Goal: Task Accomplishment & Management: Manage account settings

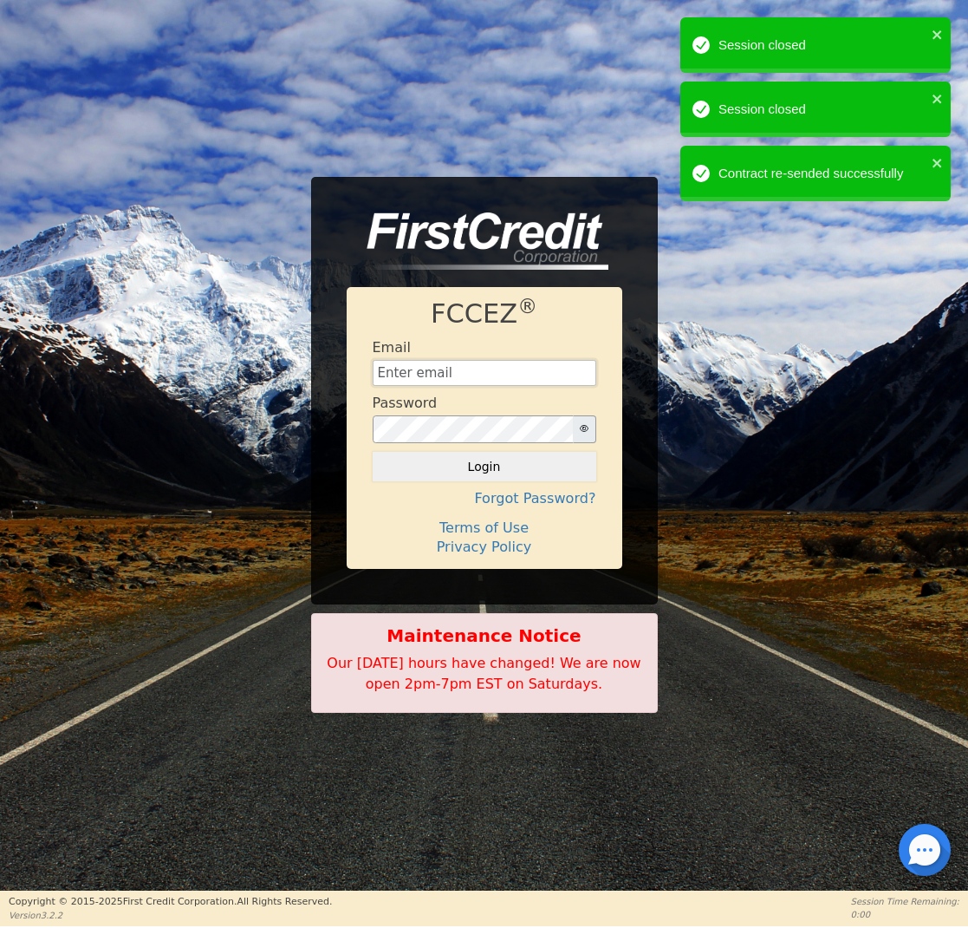
type input "[EMAIL_ADDRESS][DOMAIN_NAME]"
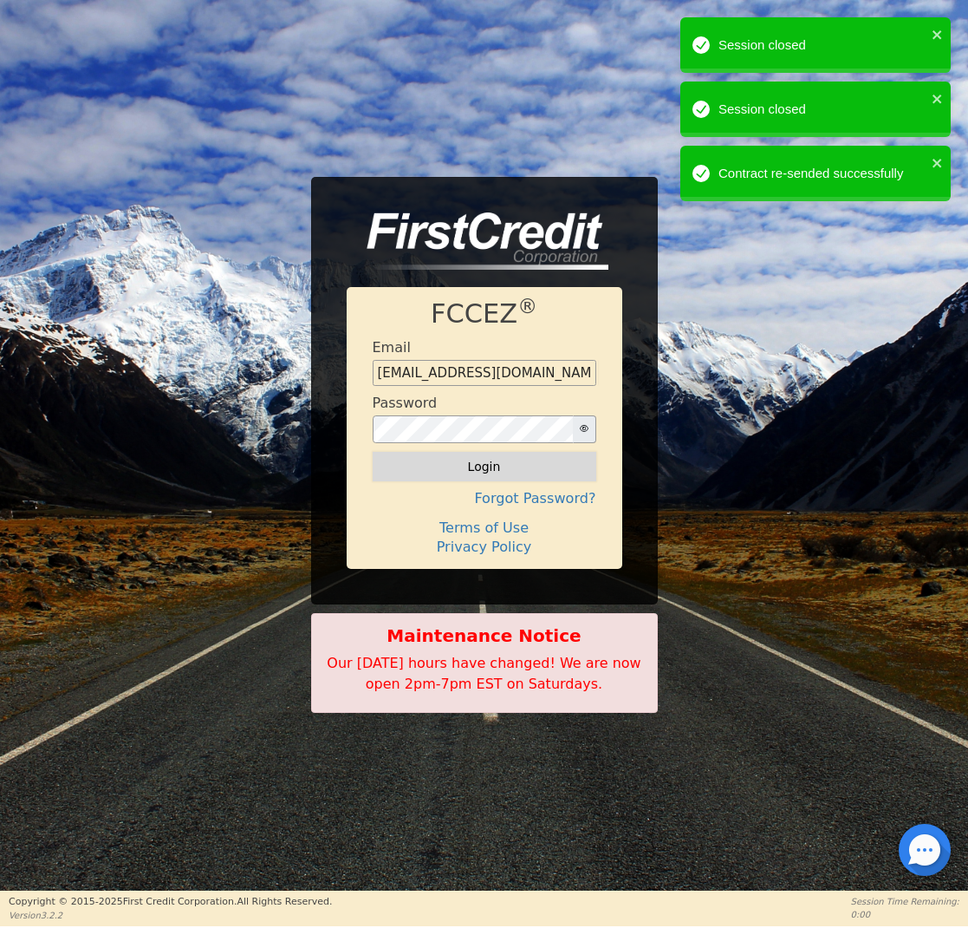
click at [434, 468] on button "Login" at bounding box center [485, 466] width 224 height 29
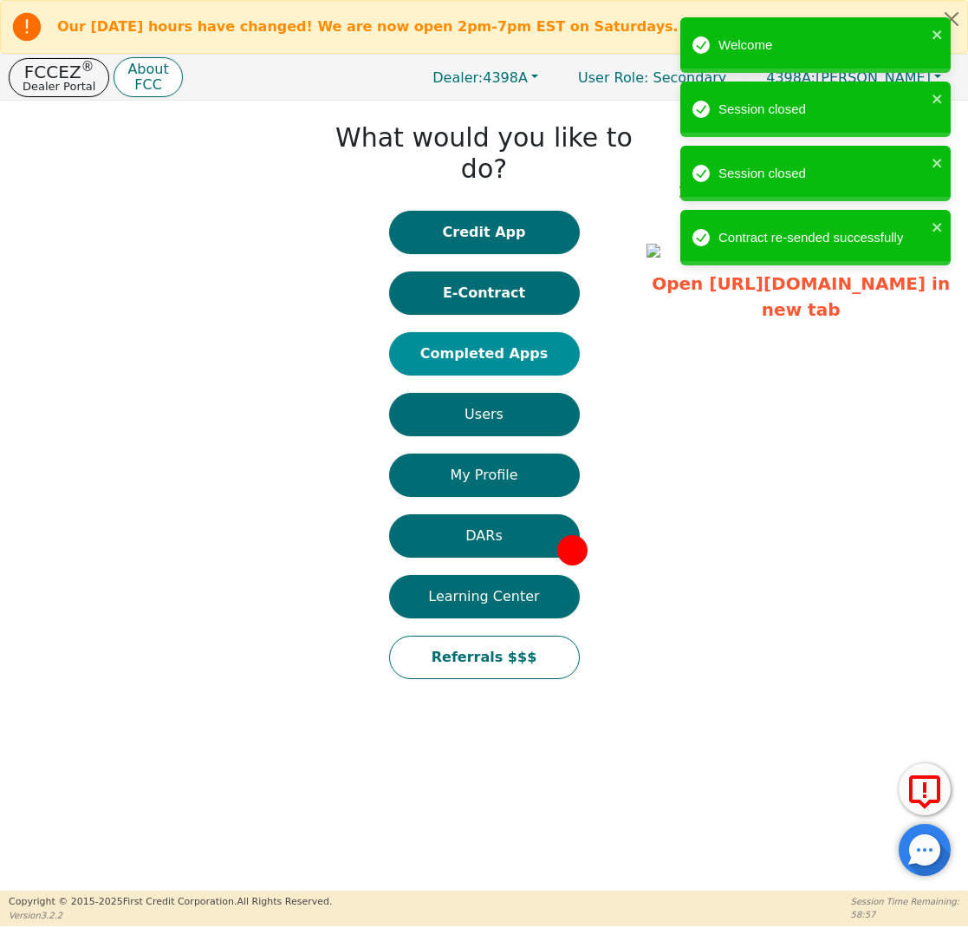
click at [487, 332] on button "Completed Apps" at bounding box center [484, 353] width 191 height 43
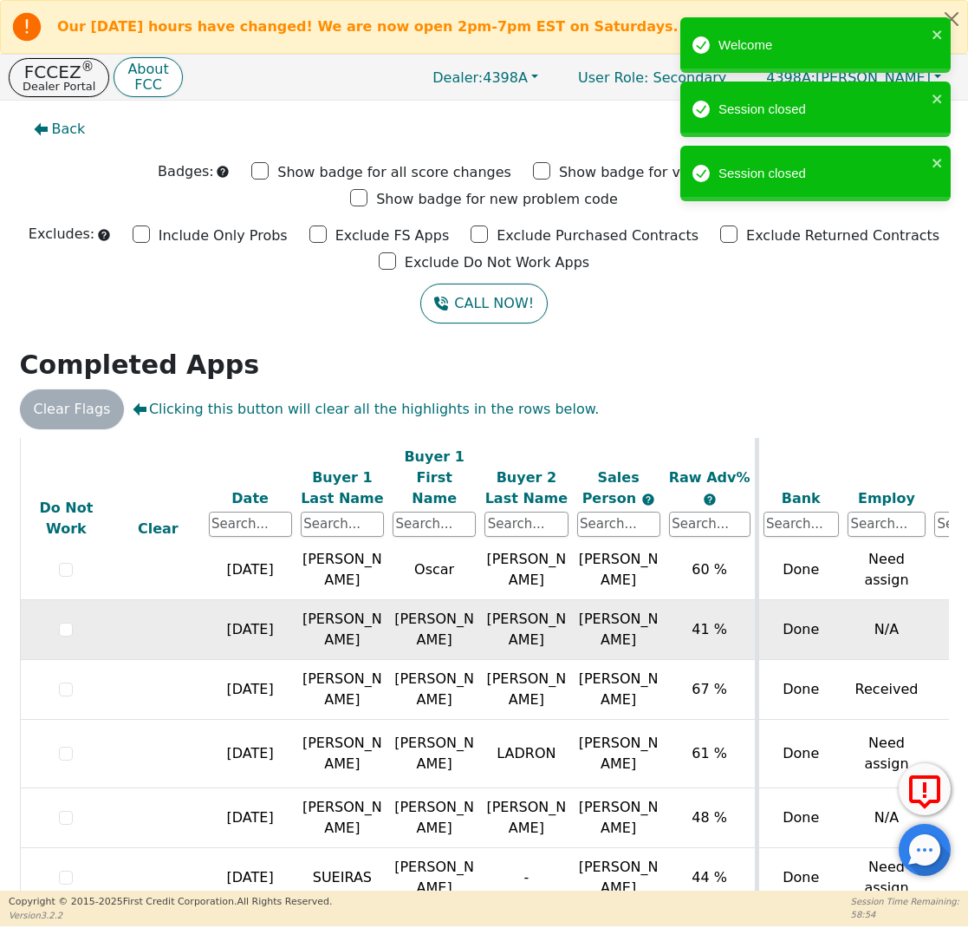
scroll to position [477, 0]
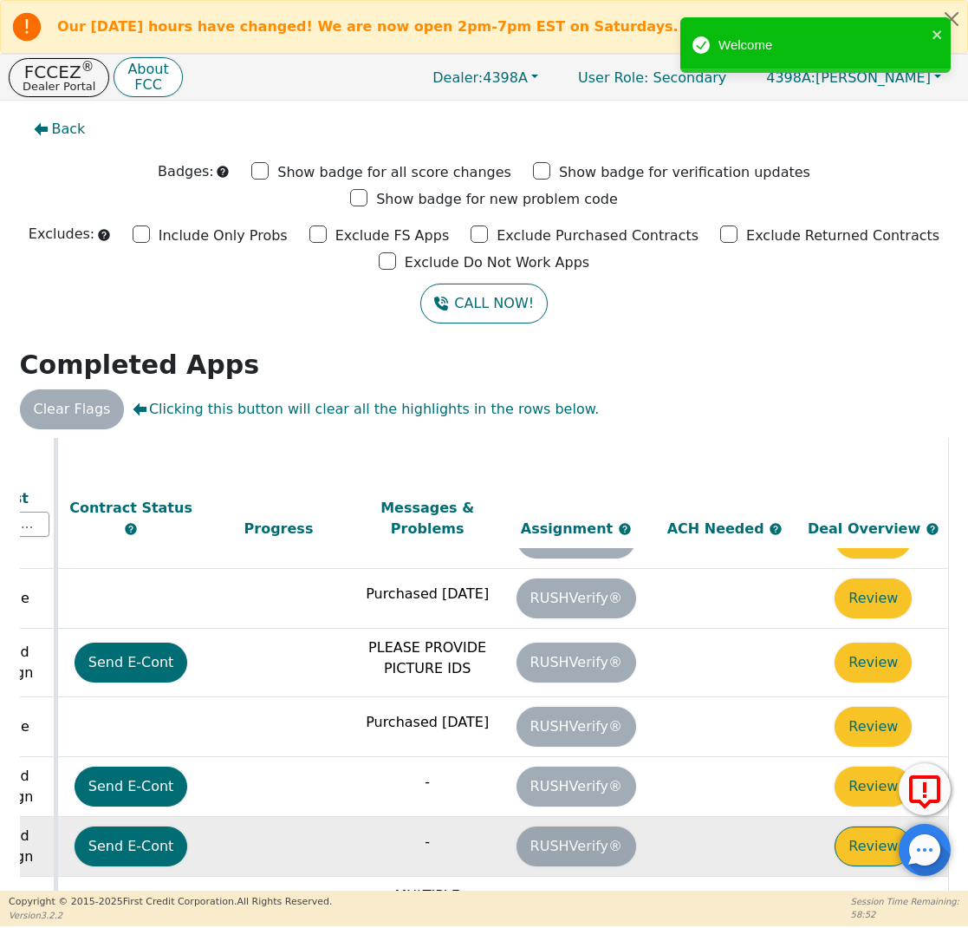
click at [871, 826] on button "Review" at bounding box center [873, 846] width 77 height 40
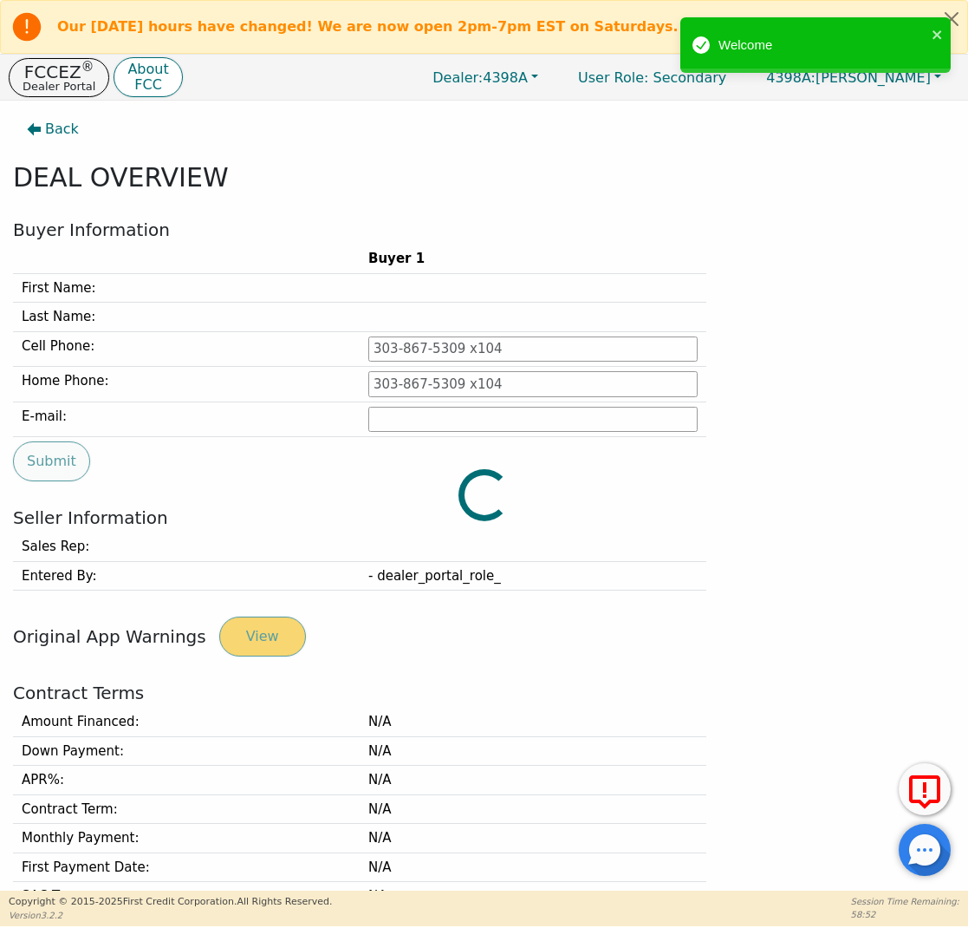
type input "[PHONE_NUMBER]"
type input "[PERSON_NAME][EMAIL_ADDRESS][PERSON_NAME][DOMAIN_NAME]"
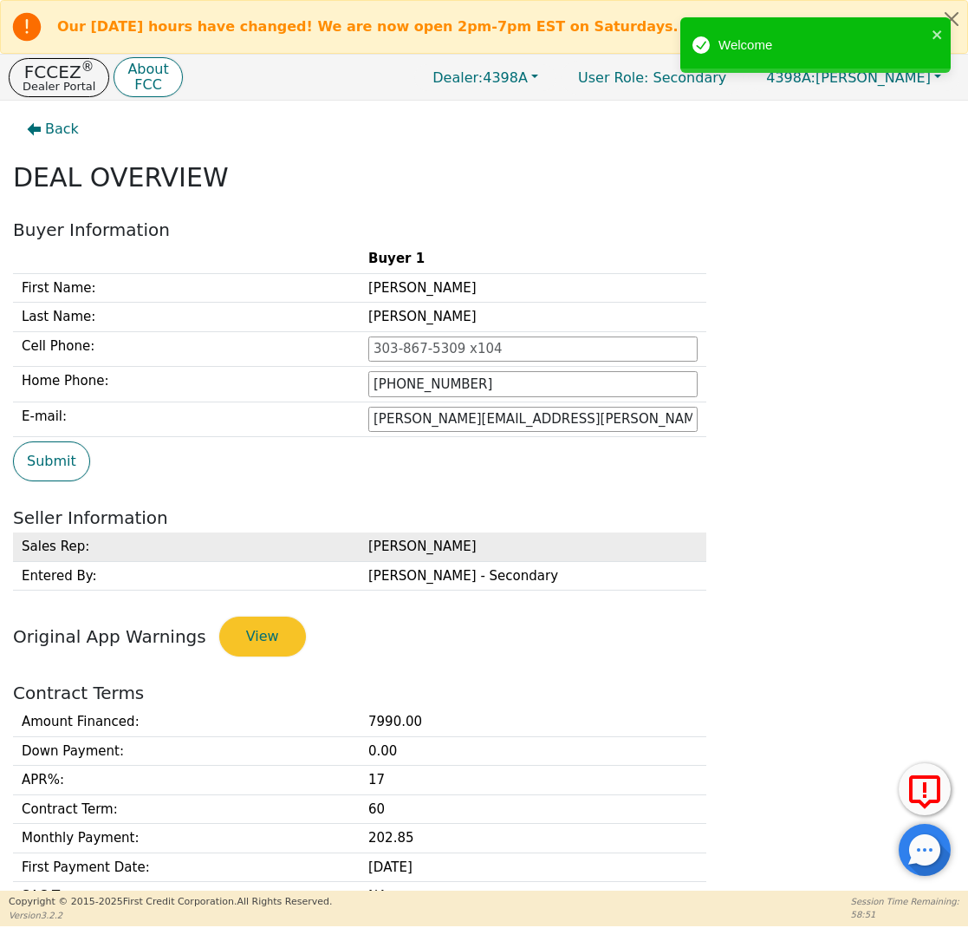
scroll to position [306, 0]
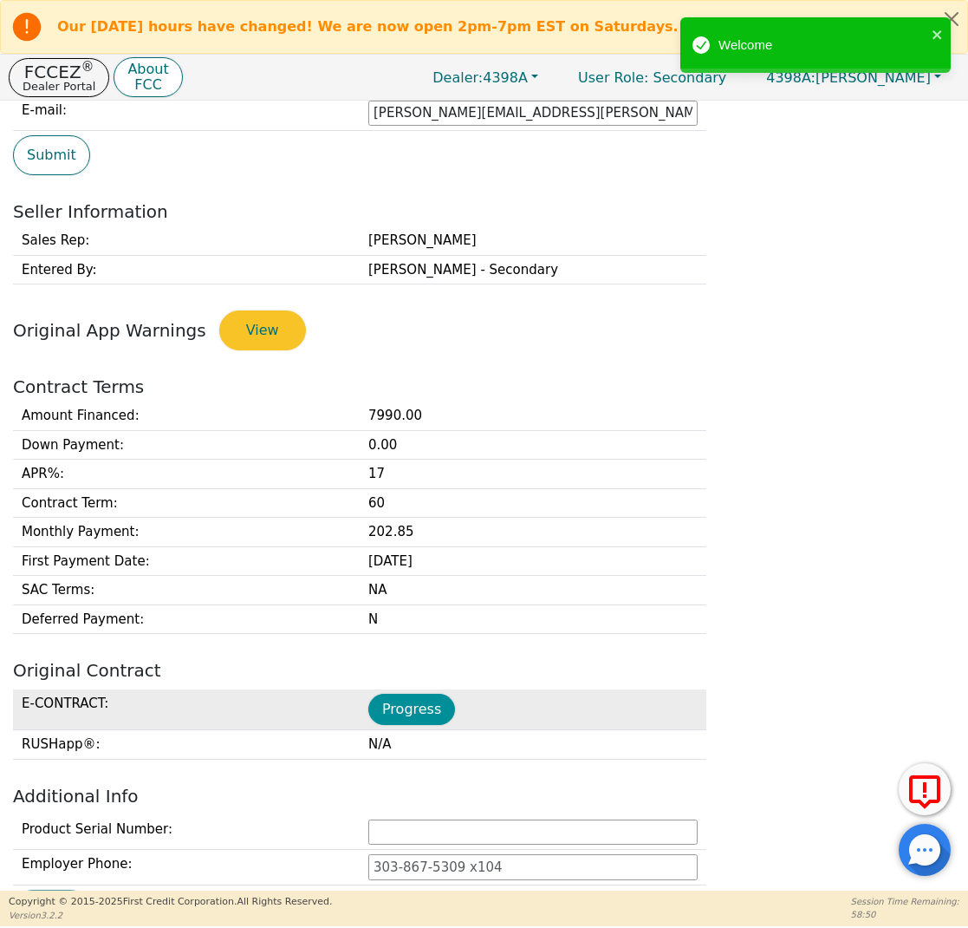
click at [412, 706] on button "Progress" at bounding box center [411, 708] width 87 height 31
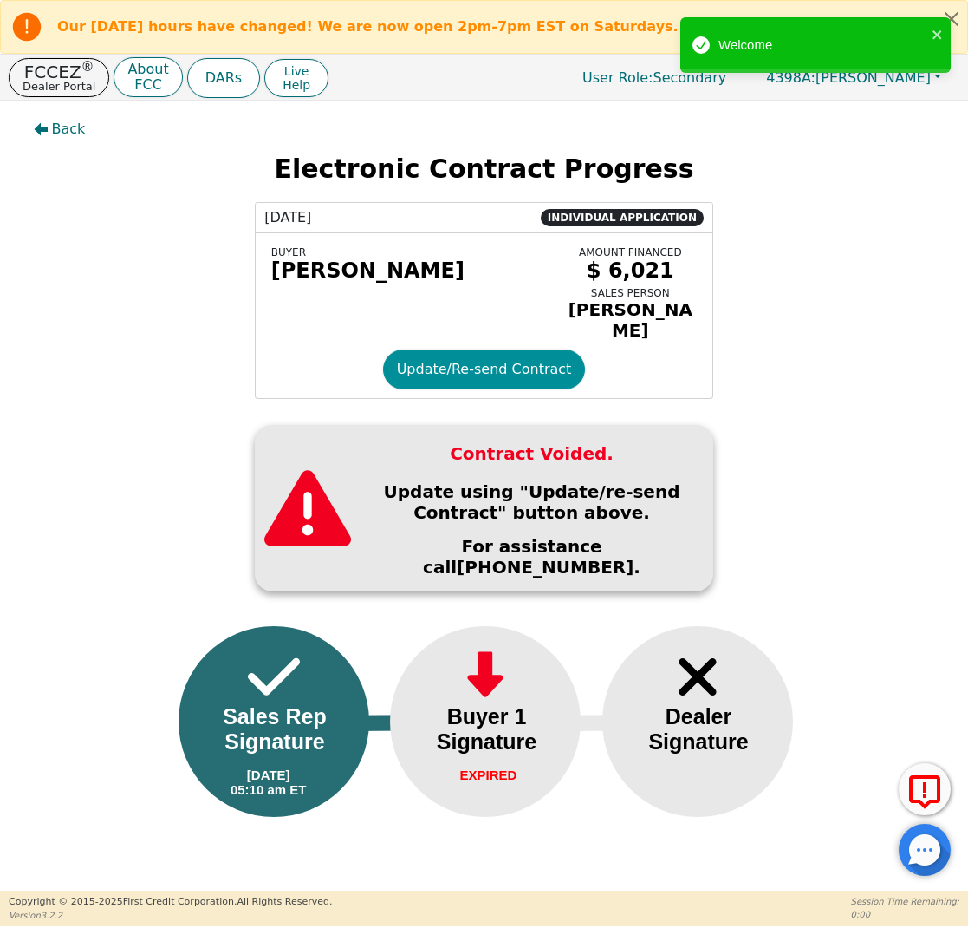
click at [500, 360] on button "Update/Re-send Contract" at bounding box center [484, 369] width 203 height 40
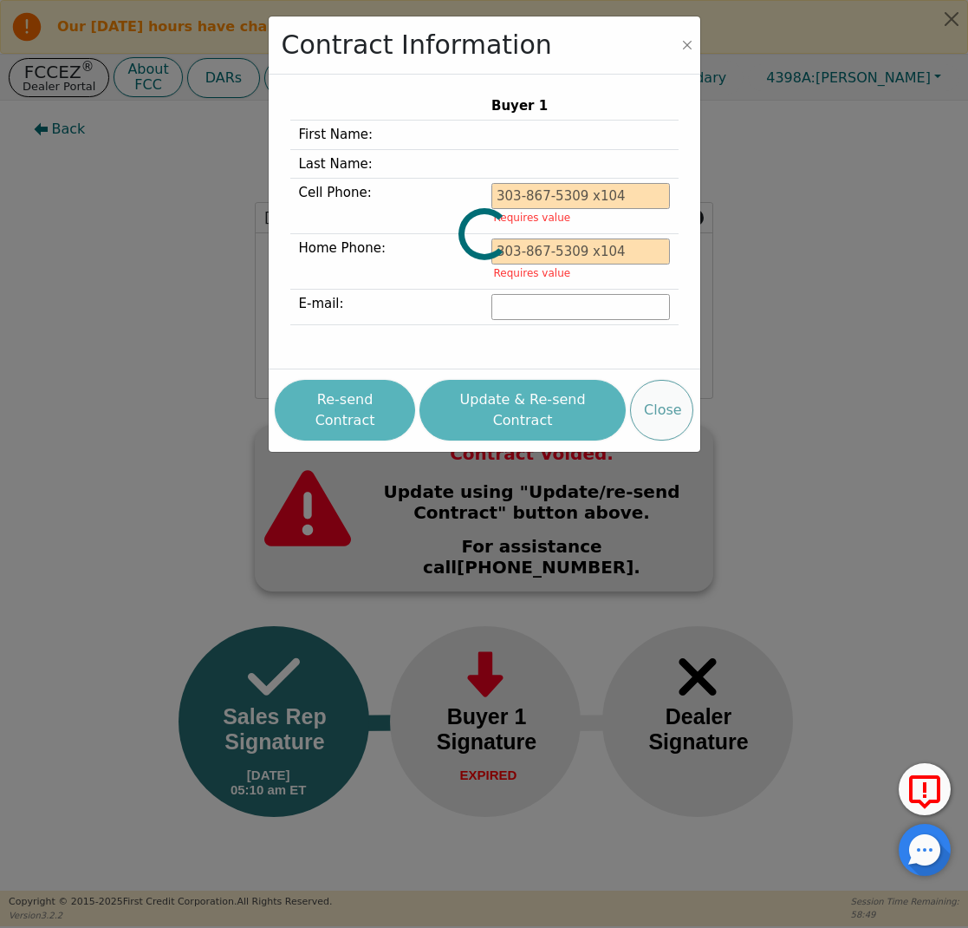
type input "[PHONE_NUMBER]"
type input "[PERSON_NAME][EMAIL_ADDRESS][PERSON_NAME][DOMAIN_NAME]"
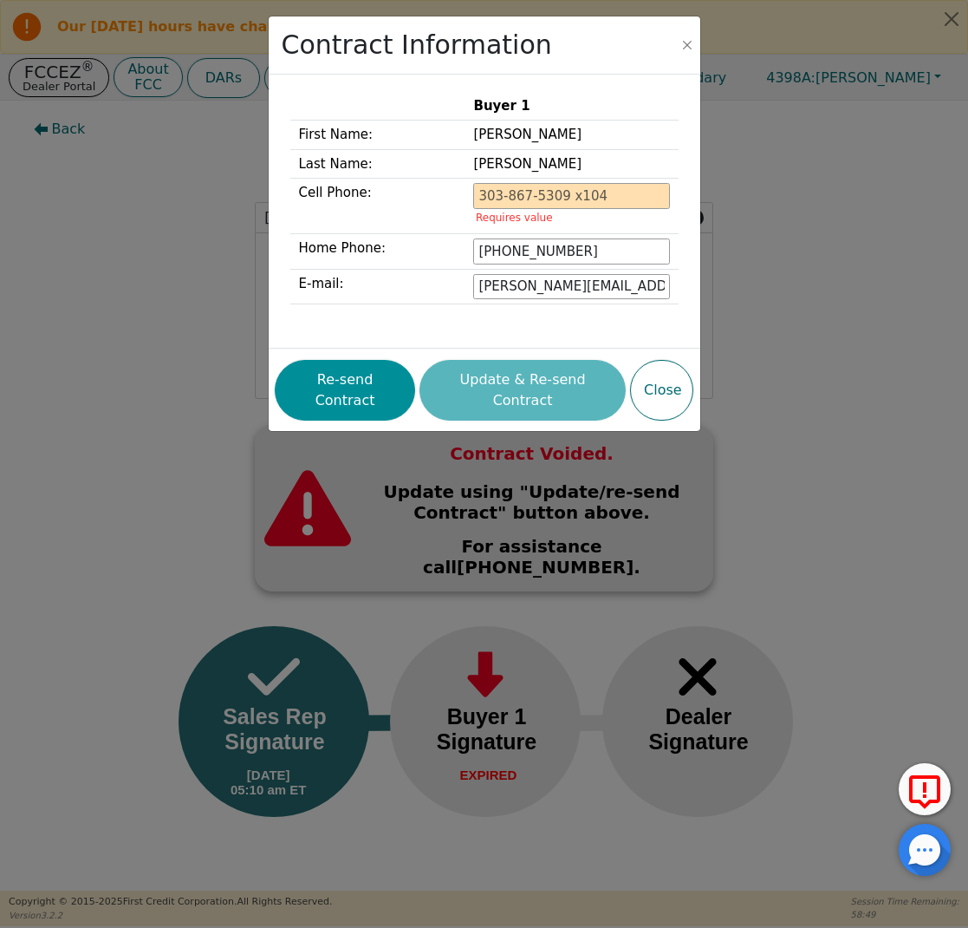
click at [356, 370] on button "Re-send Contract" at bounding box center [345, 390] width 140 height 61
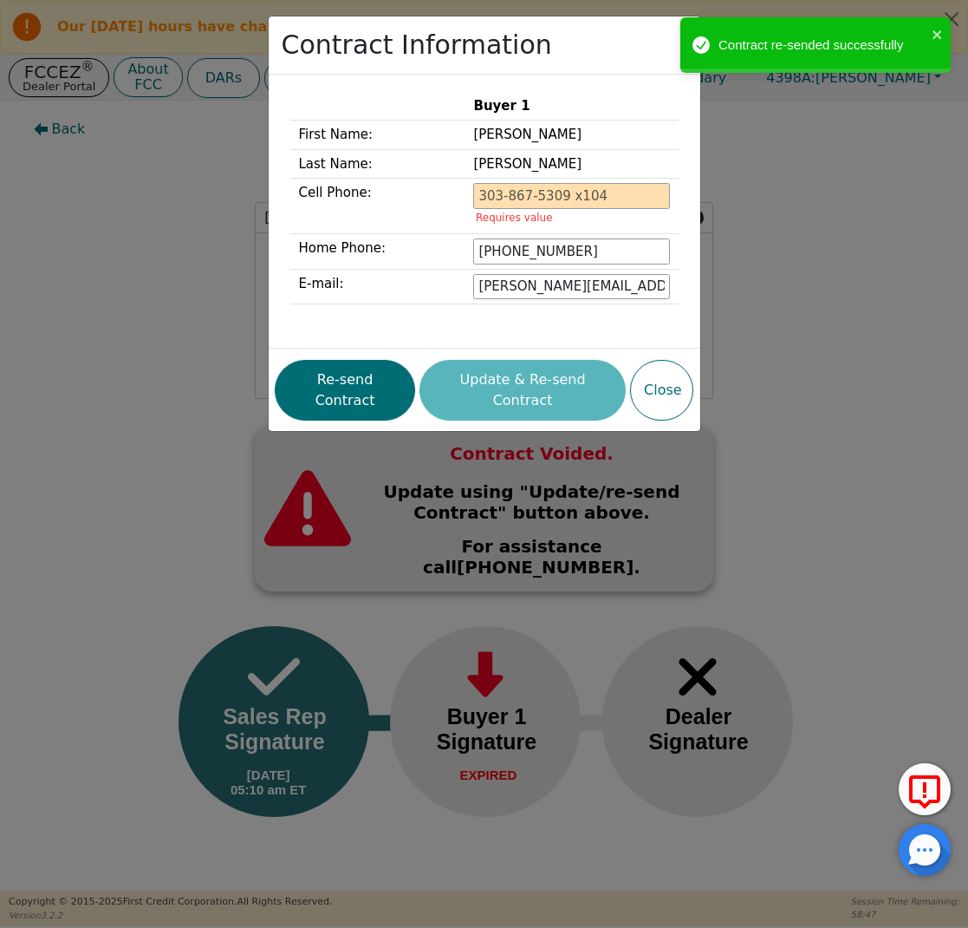
click at [186, 238] on div "Contract Information Buyer 1 First Name: [PERSON_NAME] Last Name: [PERSON_NAME]…" at bounding box center [484, 464] width 968 height 928
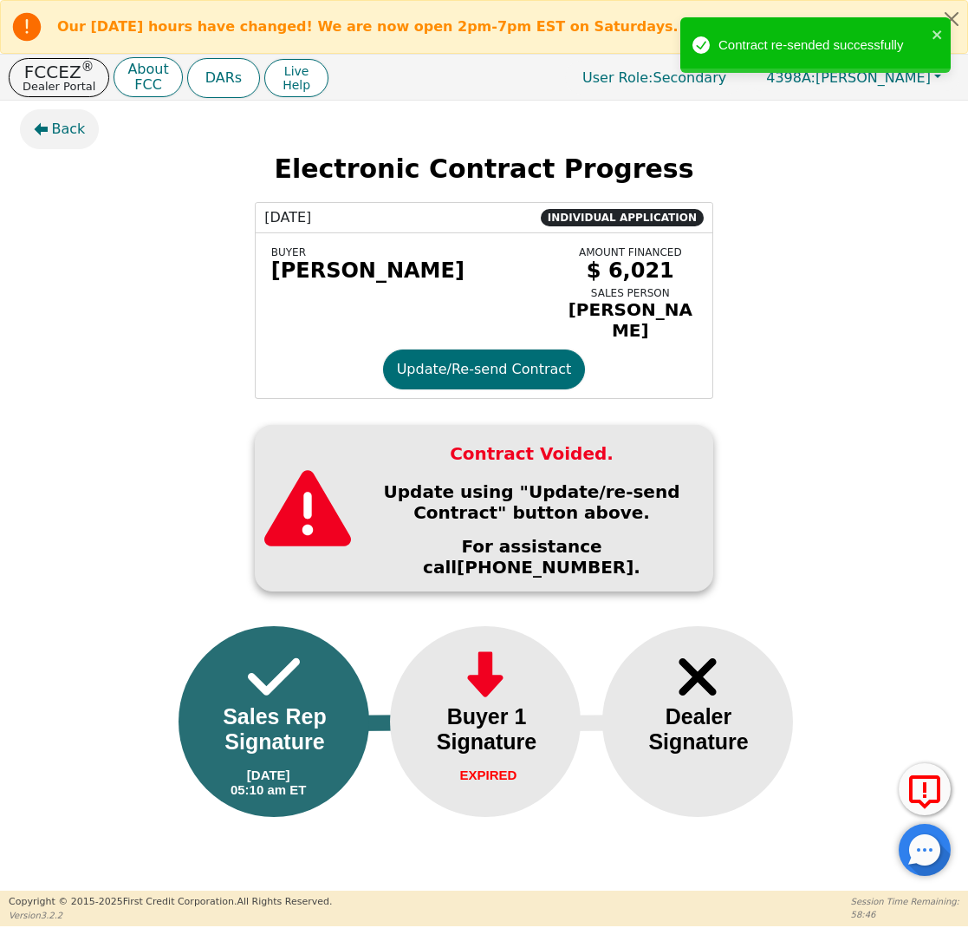
click at [78, 117] on button "Back" at bounding box center [60, 129] width 80 height 40
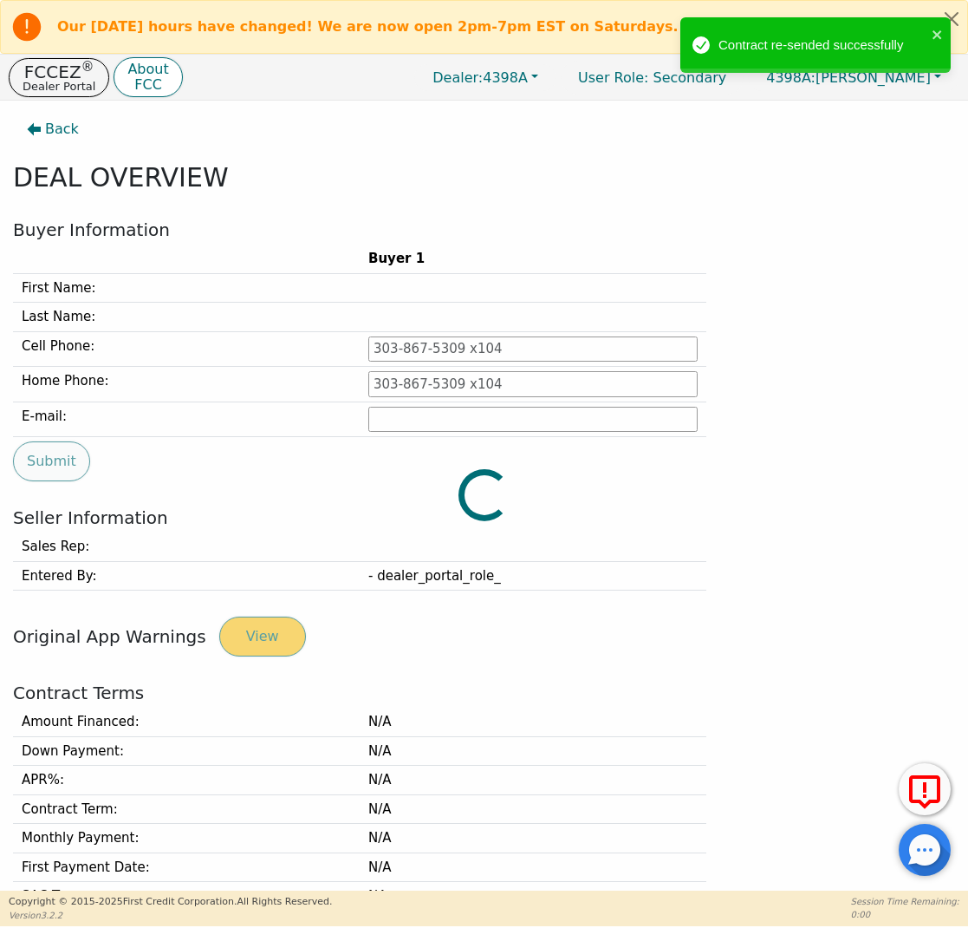
type input "[PHONE_NUMBER]"
type input "[PERSON_NAME][EMAIL_ADDRESS][PERSON_NAME][DOMAIN_NAME]"
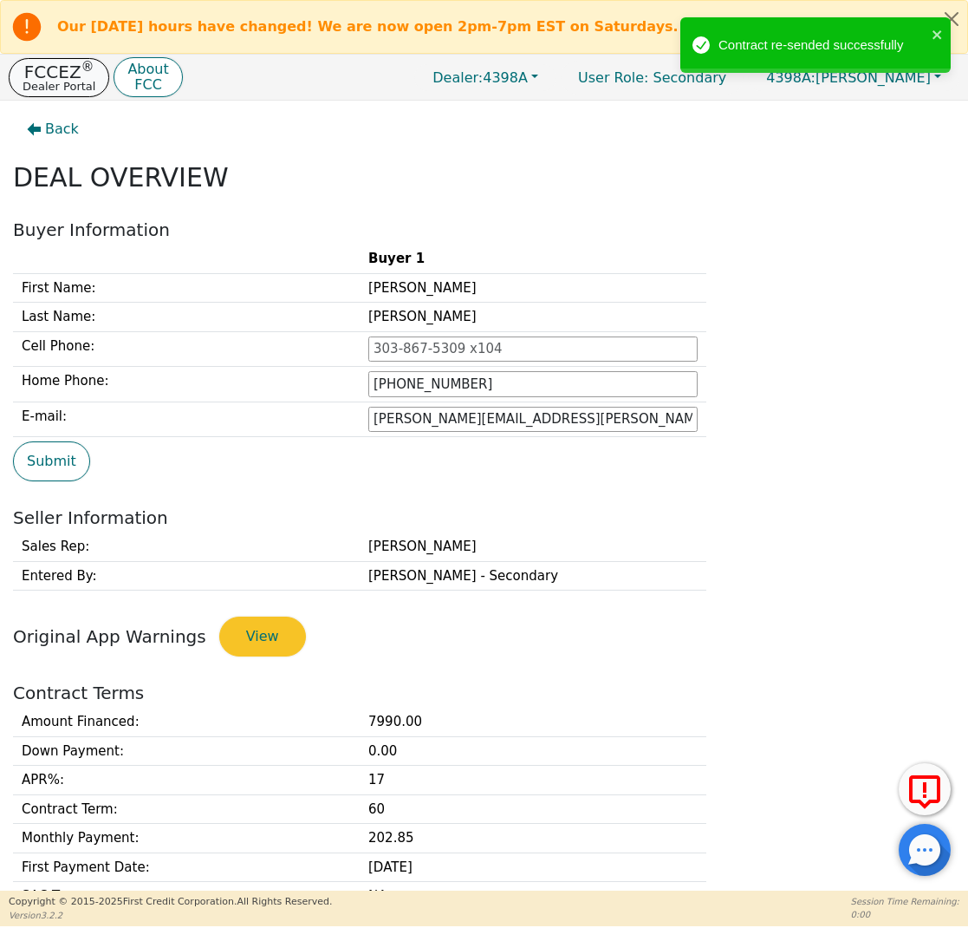
click at [47, 71] on p "FCCEZ ®" at bounding box center [59, 71] width 73 height 17
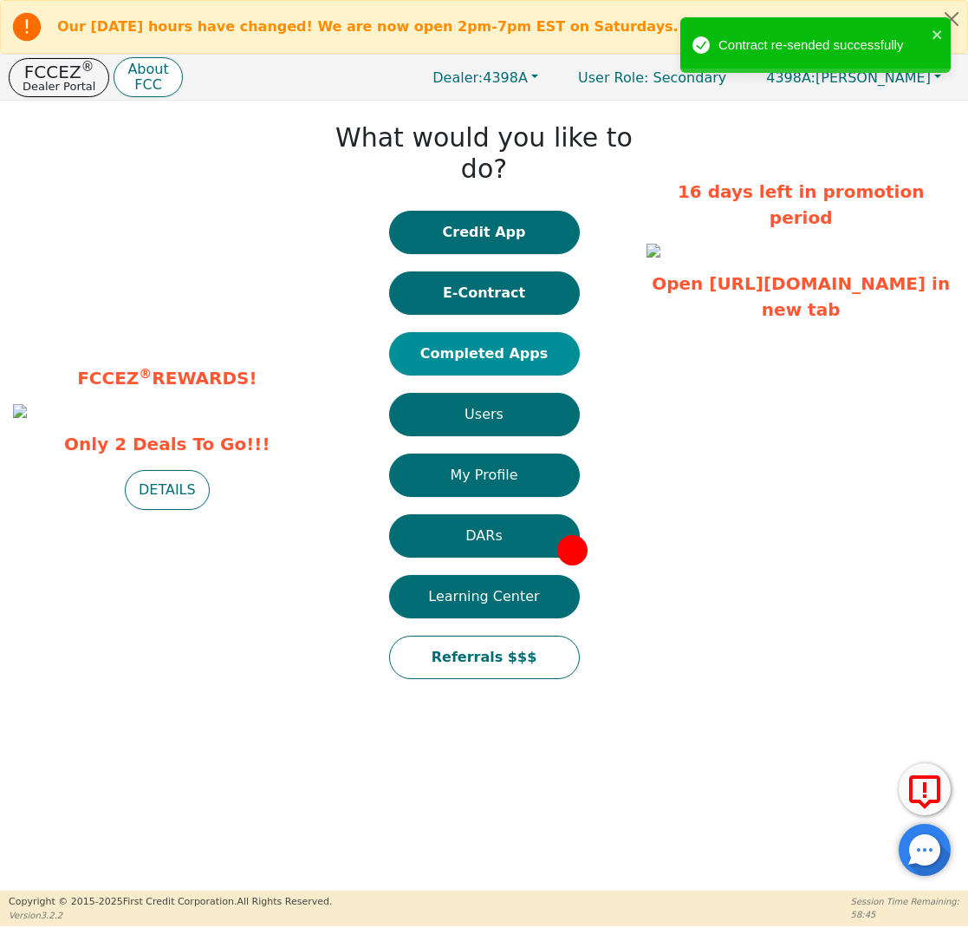
click at [466, 333] on button "Completed Apps" at bounding box center [484, 353] width 191 height 43
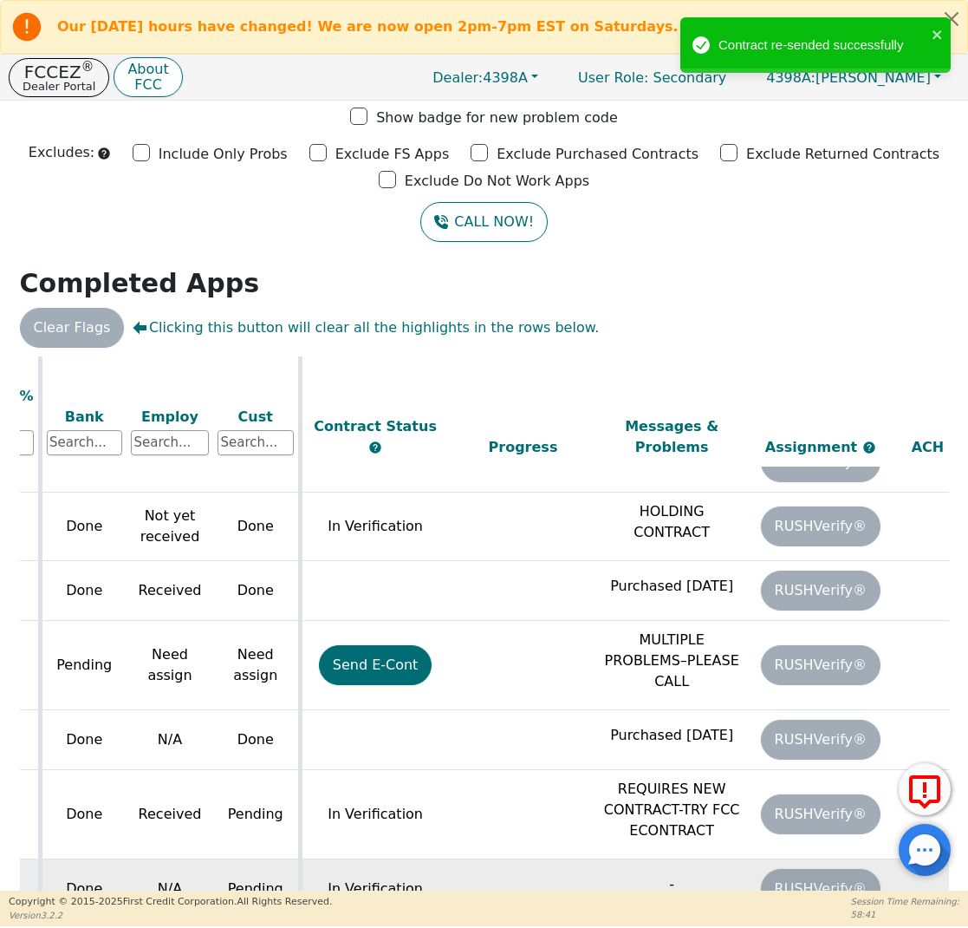
scroll to position [928, 724]
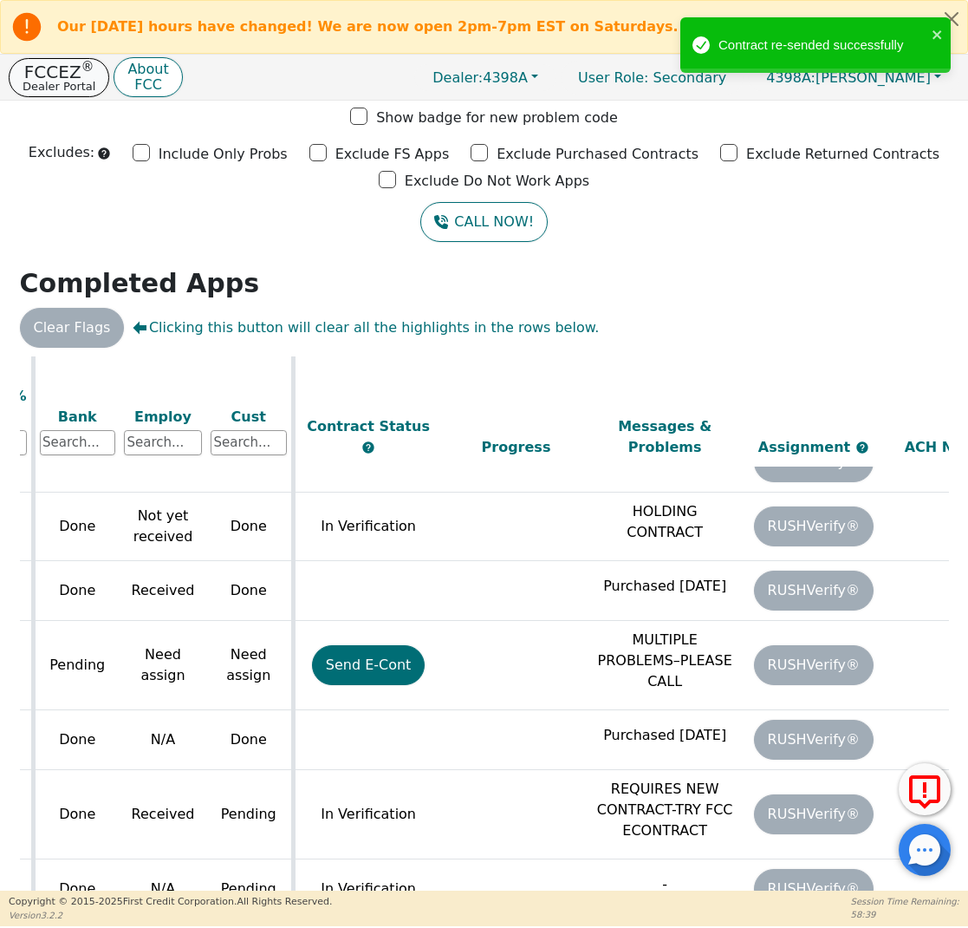
click at [69, 85] on p "Dealer Portal" at bounding box center [59, 86] width 73 height 11
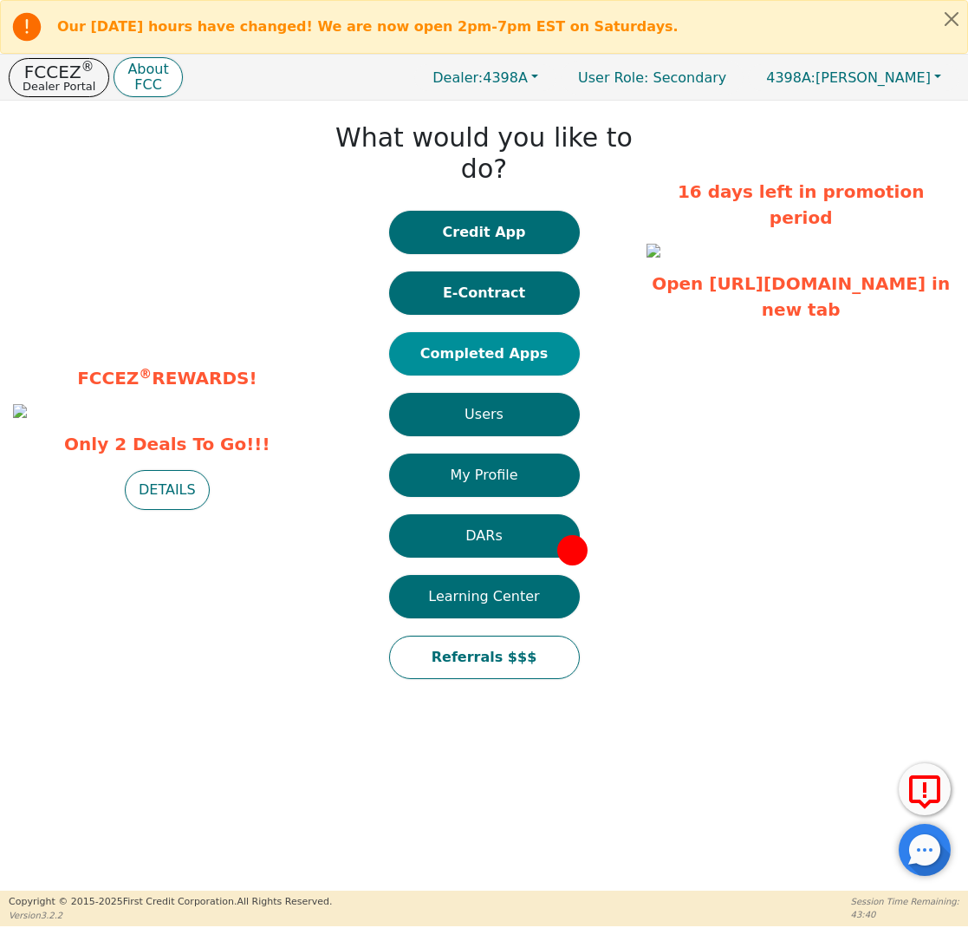
click at [523, 332] on button "Completed Apps" at bounding box center [484, 353] width 191 height 43
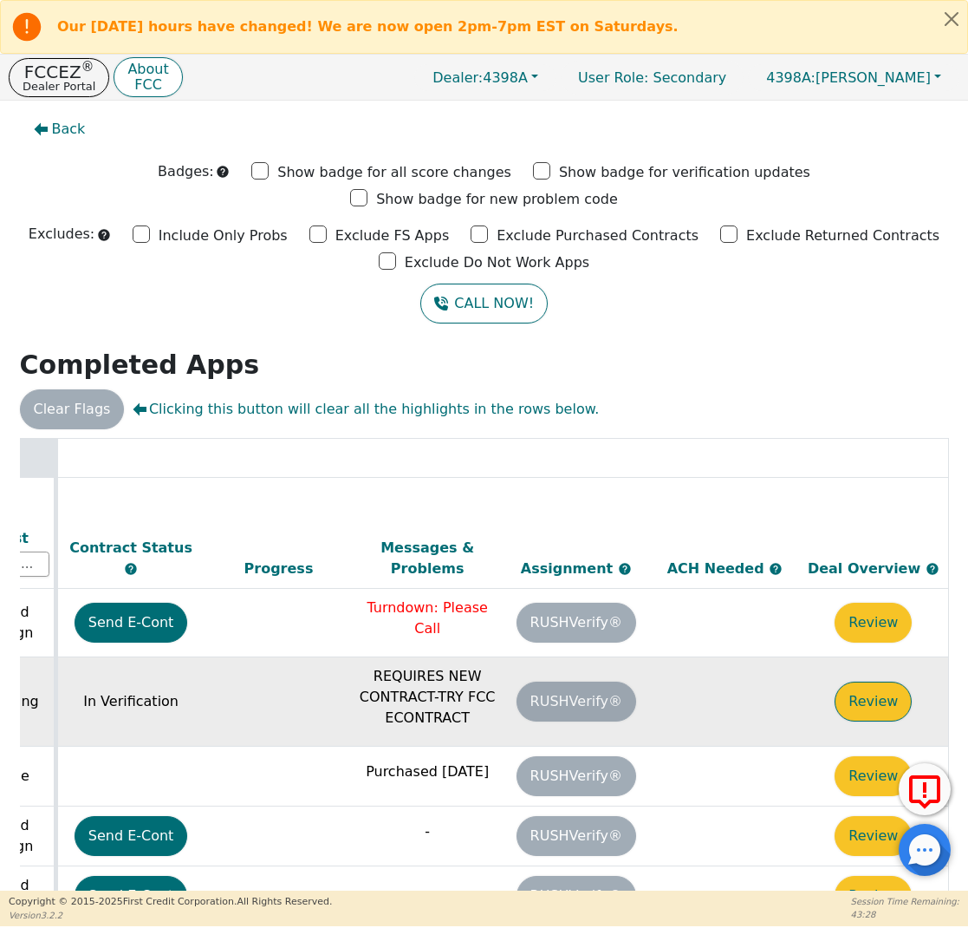
scroll to position [0, 972]
click at [862, 681] on button "Review" at bounding box center [873, 701] width 77 height 40
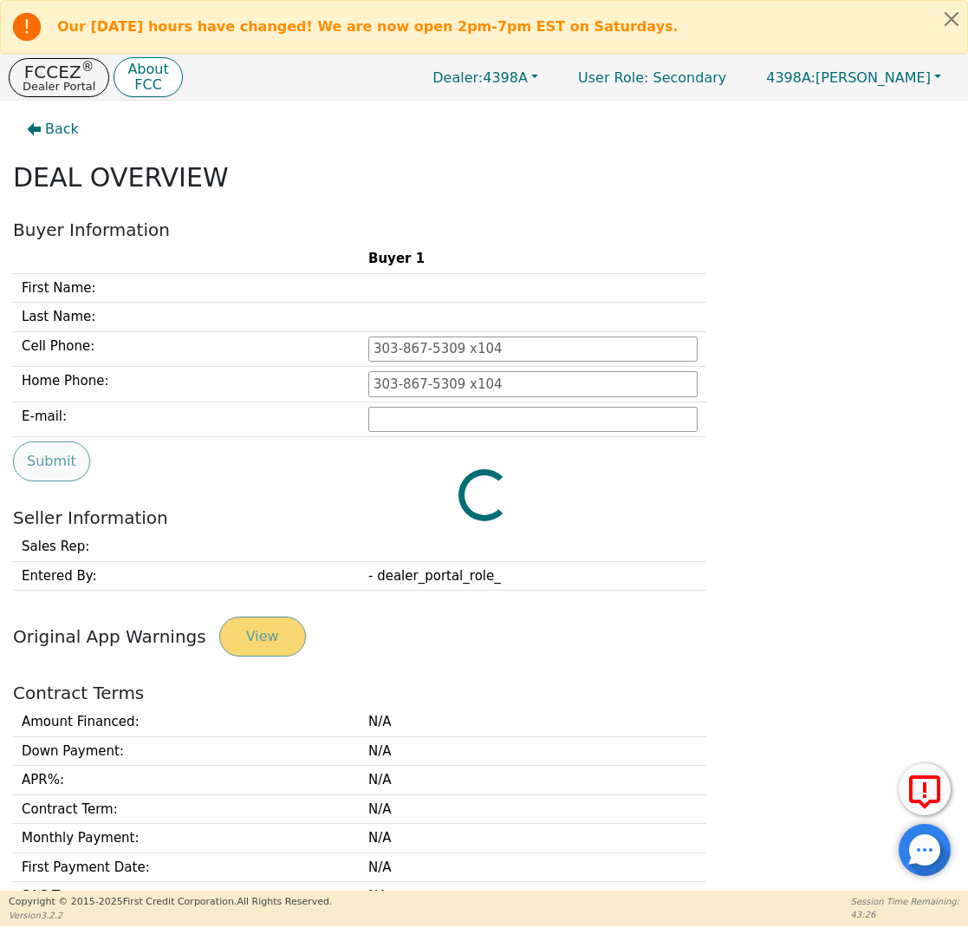
type input "[PHONE_NUMBER]"
type input "[EMAIL_ADDRESS][DOMAIN_NAME]"
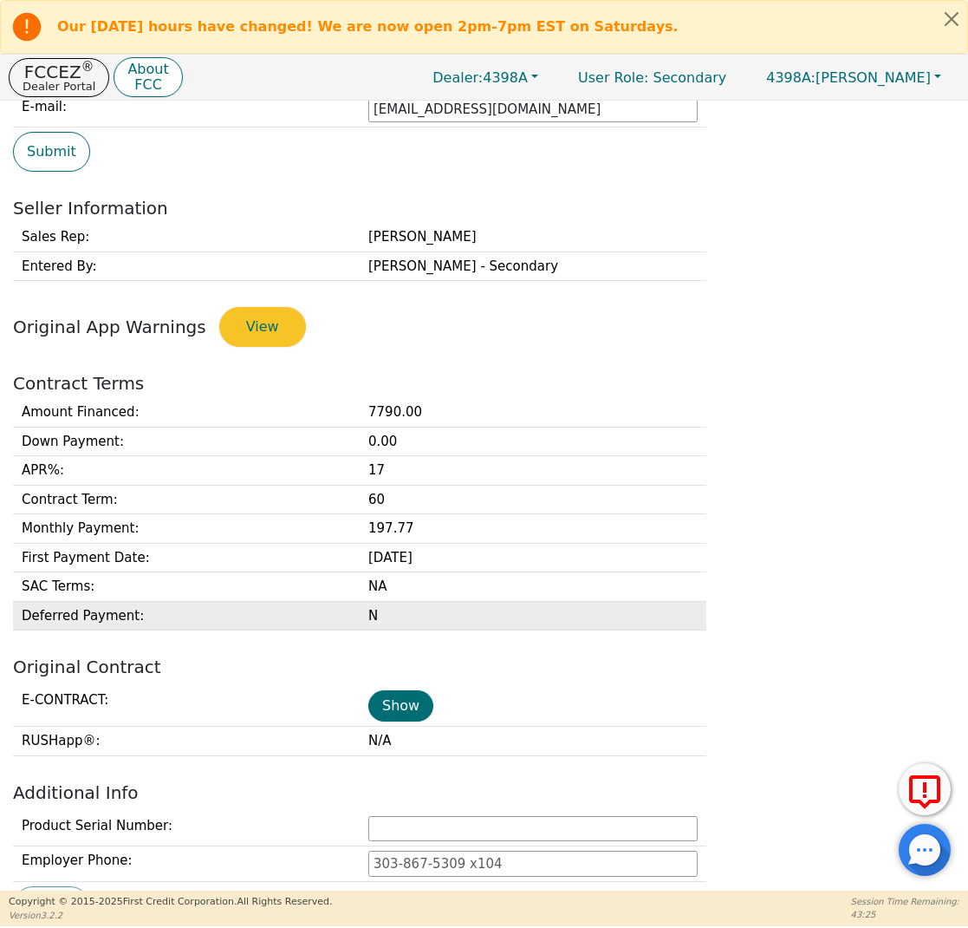
scroll to position [313, 0]
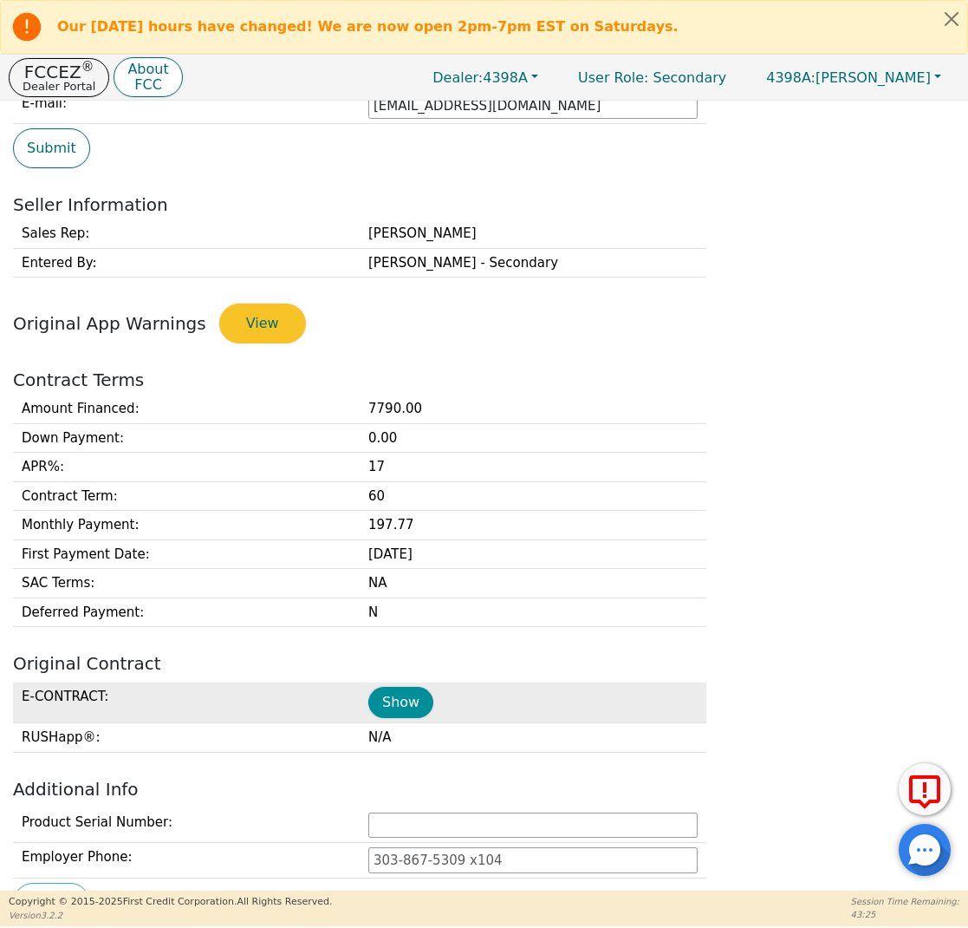
click at [390, 690] on button "Show" at bounding box center [400, 702] width 65 height 31
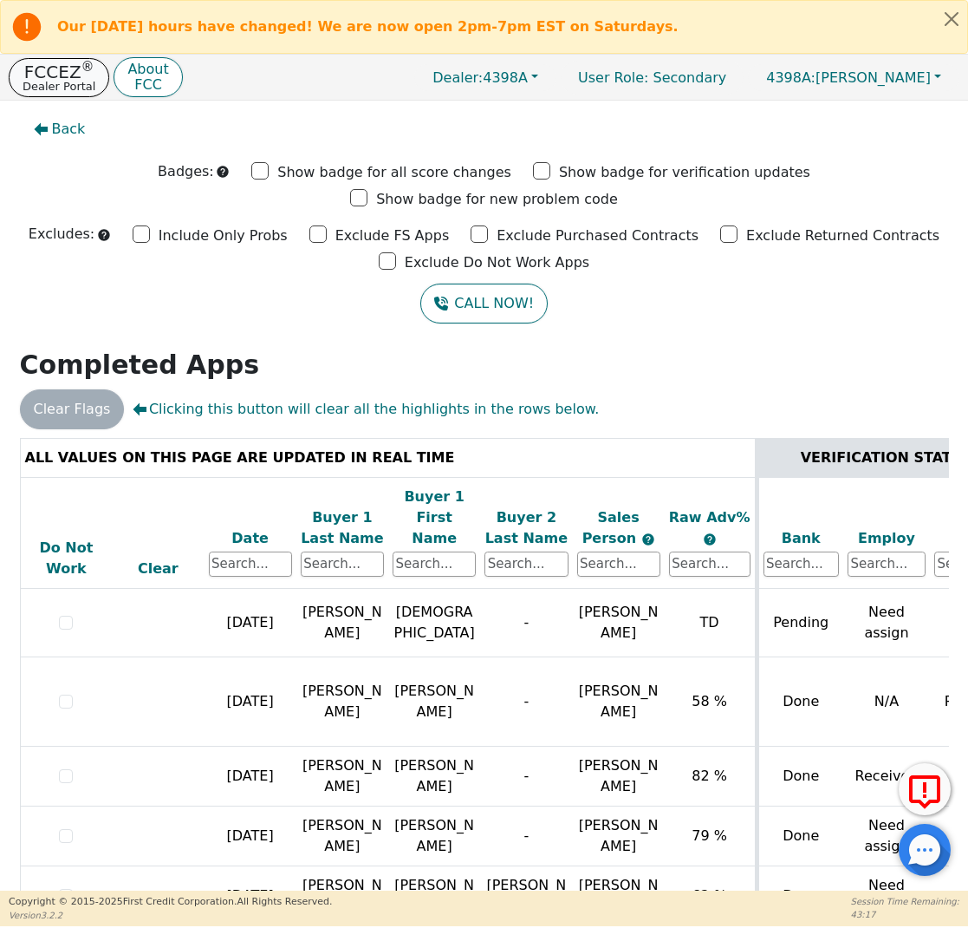
click at [91, 62] on button "FCCEZ ® Dealer Portal" at bounding box center [59, 77] width 101 height 39
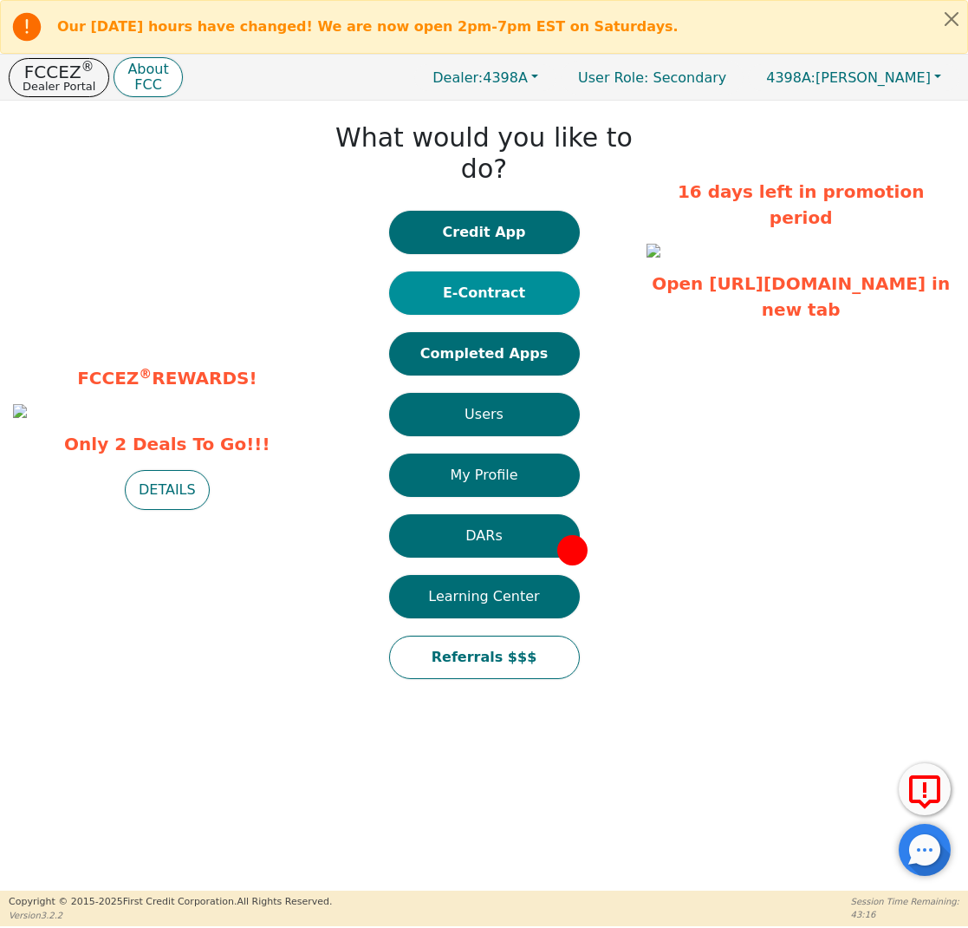
click at [459, 271] on button "E-Contract" at bounding box center [484, 292] width 191 height 43
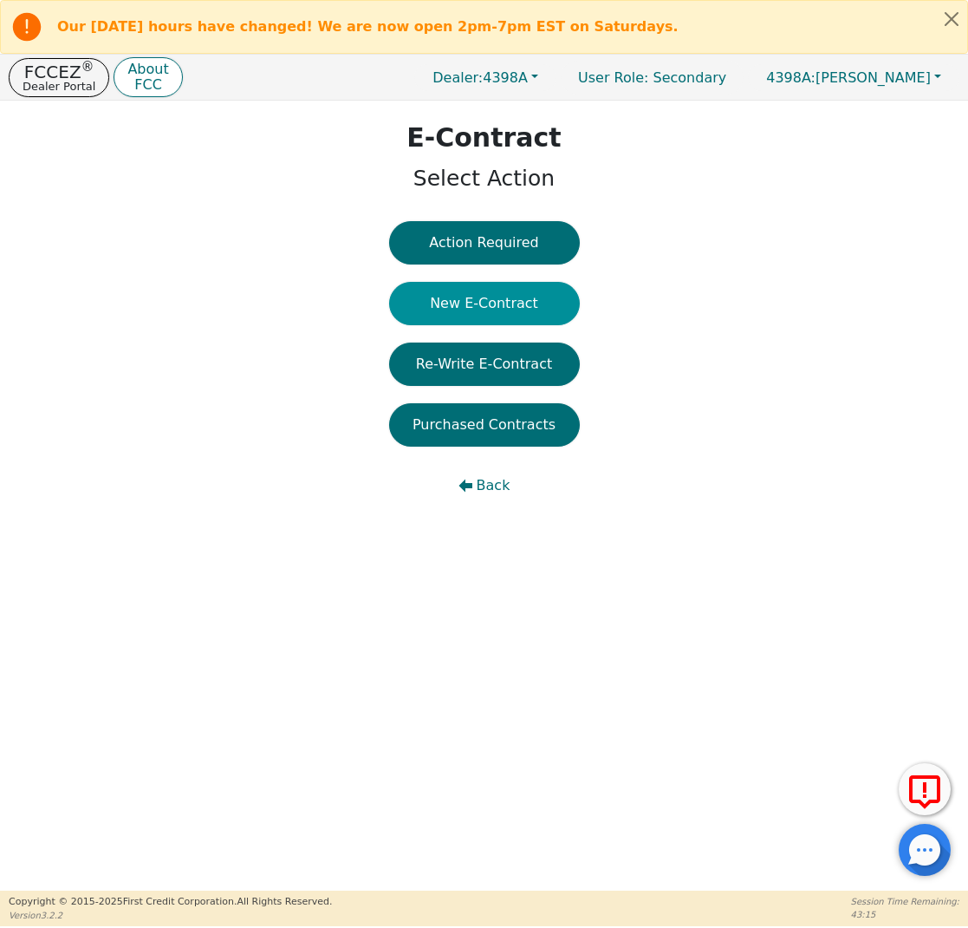
click at [508, 291] on button "New E-Contract" at bounding box center [484, 303] width 191 height 43
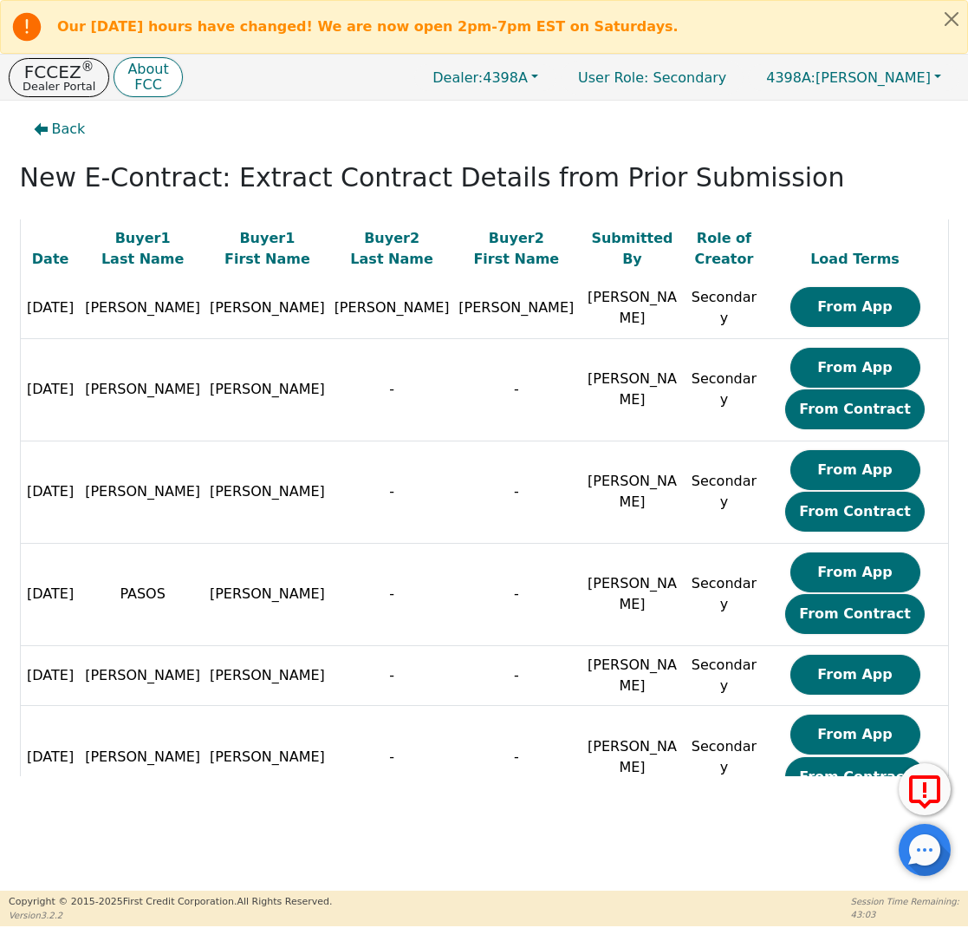
scroll to position [73, 0]
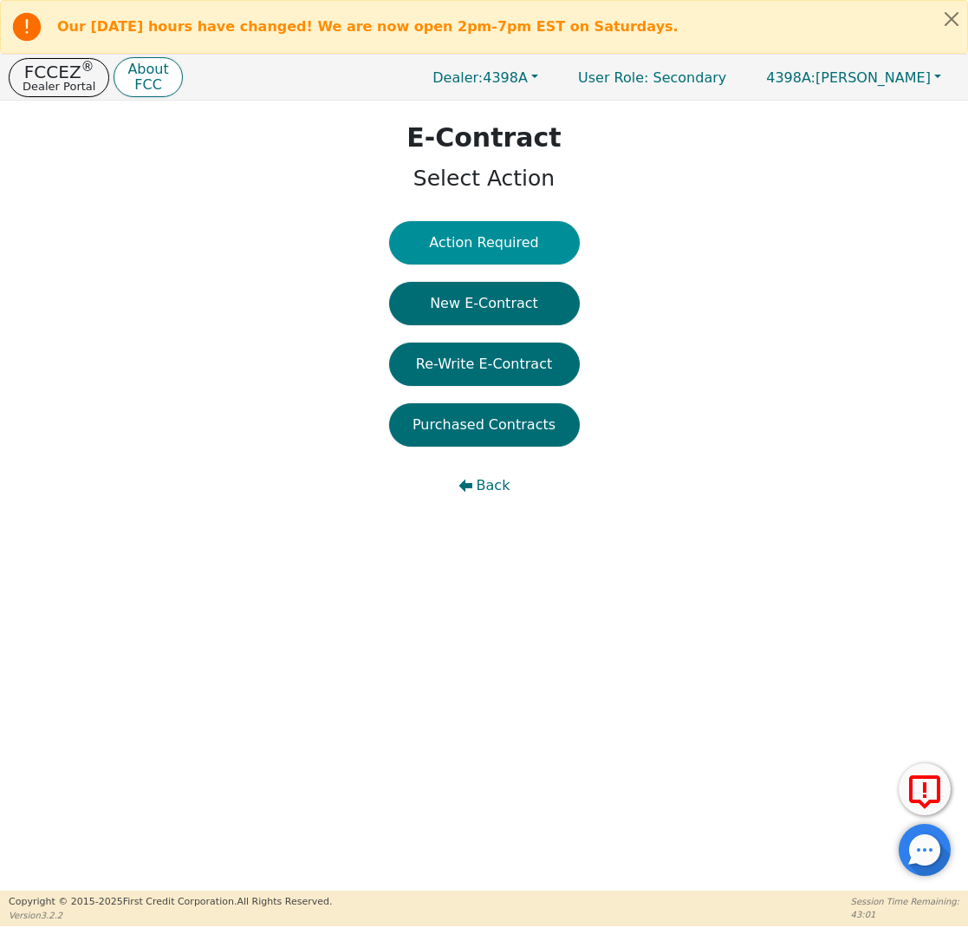
click at [519, 230] on button "Action Required" at bounding box center [484, 242] width 191 height 43
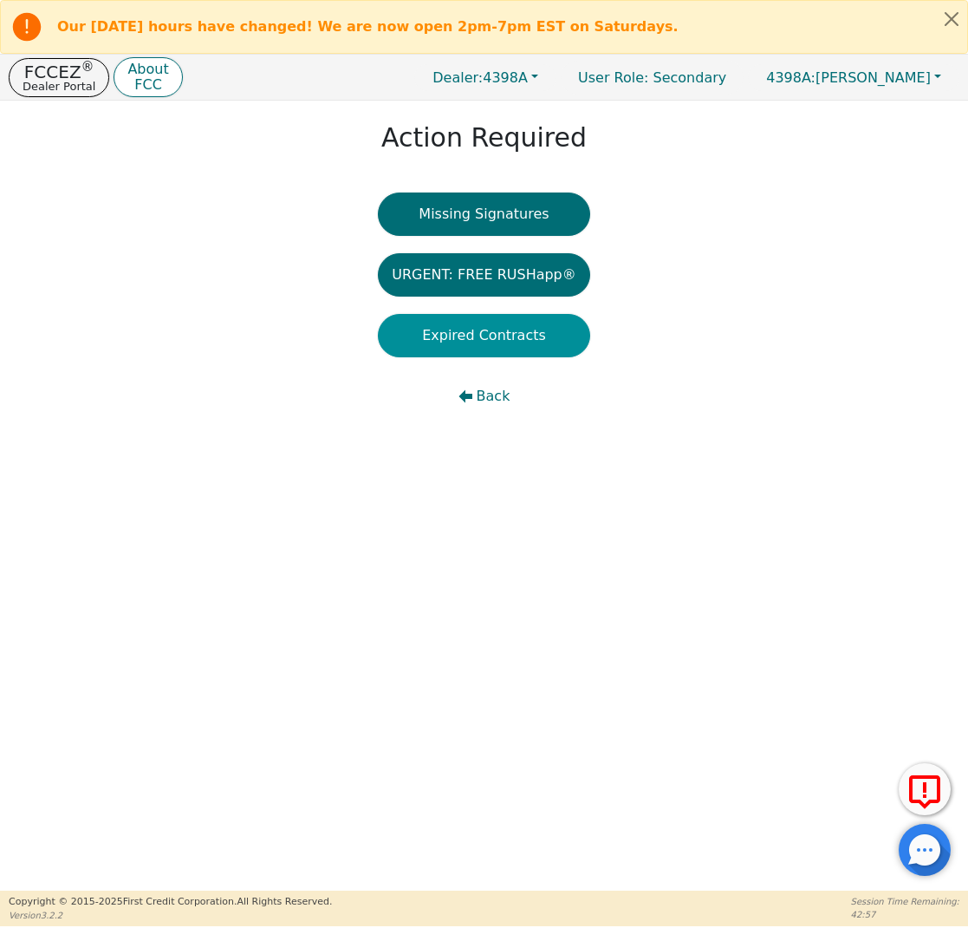
click at [548, 352] on button "Expired Contracts" at bounding box center [484, 335] width 212 height 43
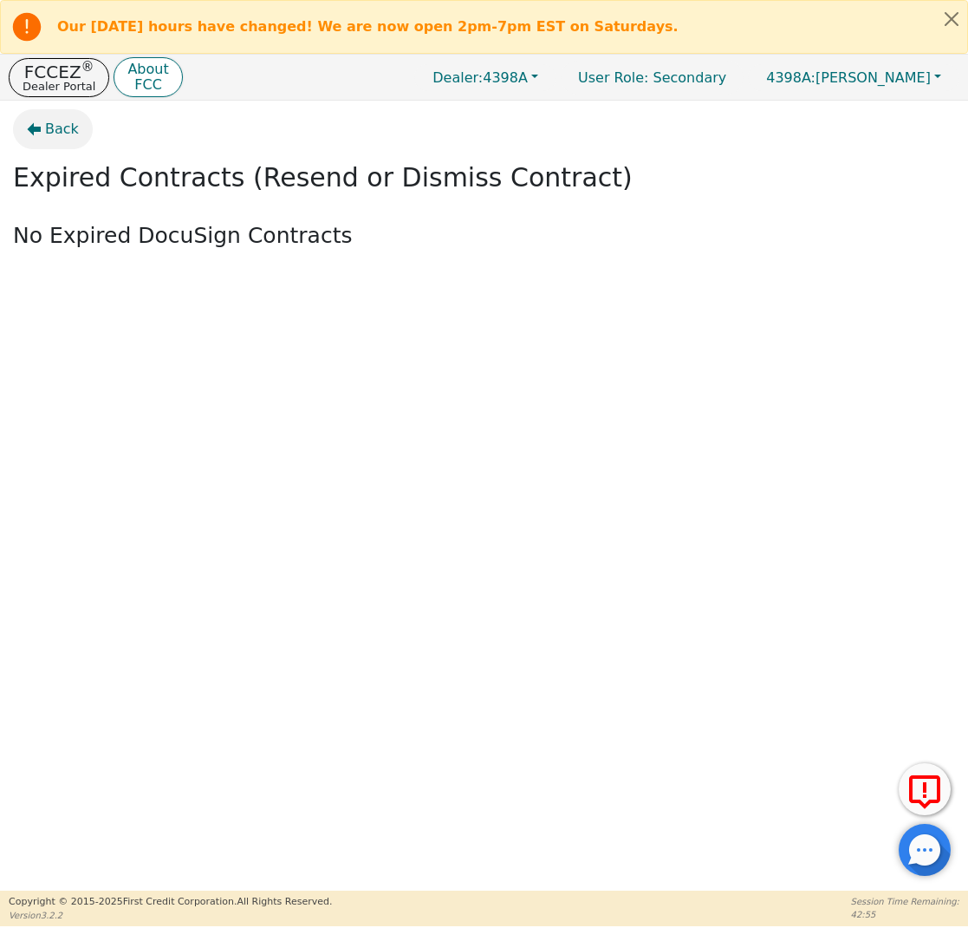
click at [48, 124] on span "Back" at bounding box center [62, 129] width 34 height 21
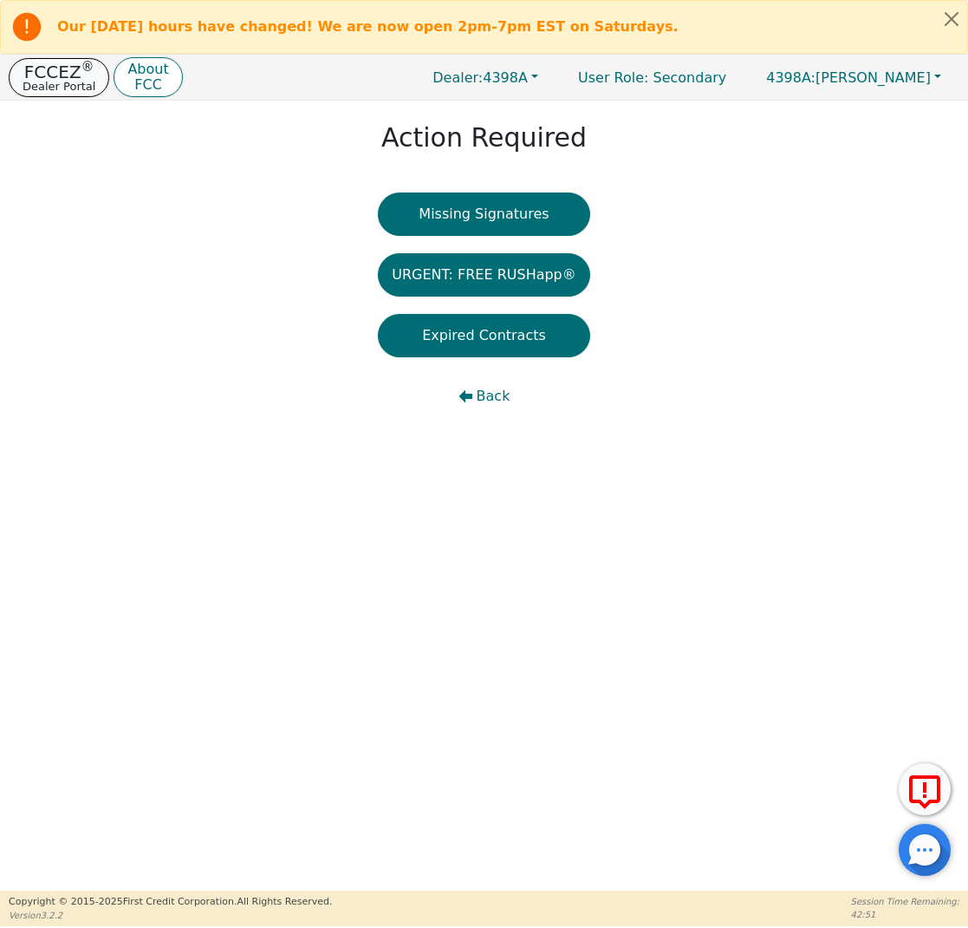
click at [84, 68] on sup "®" at bounding box center [87, 67] width 13 height 16
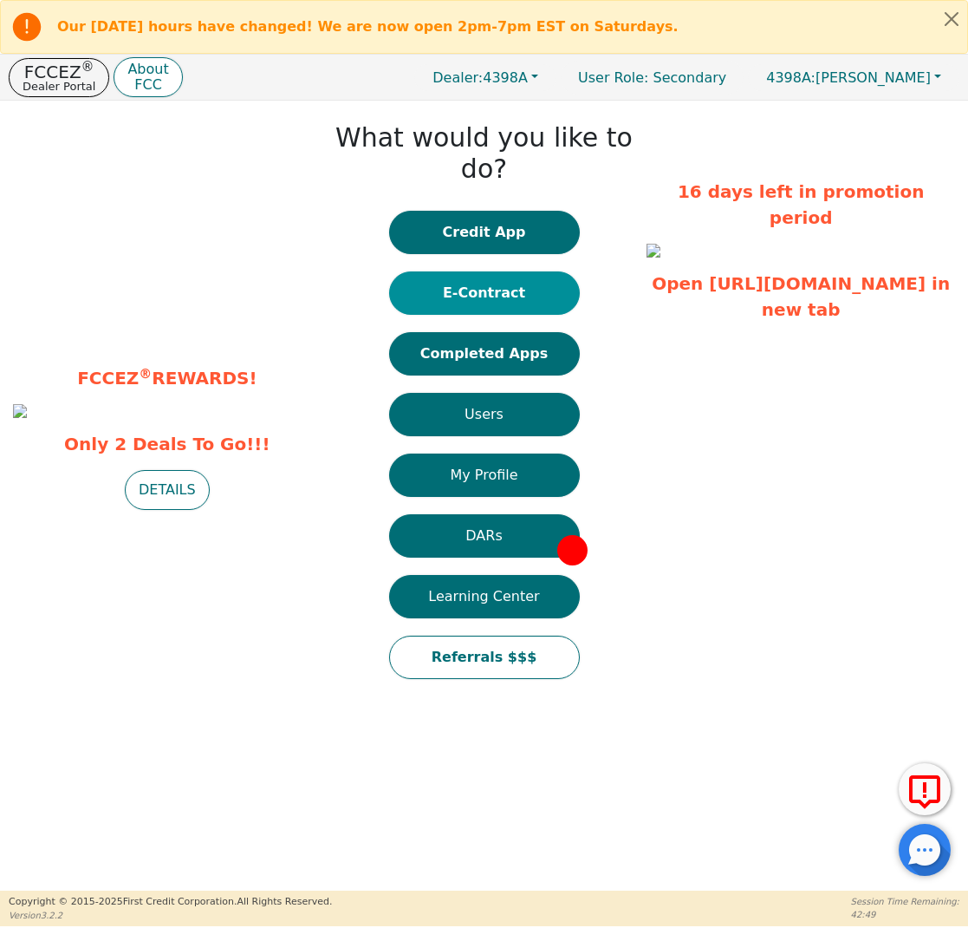
click at [493, 275] on button "E-Contract" at bounding box center [484, 292] width 191 height 43
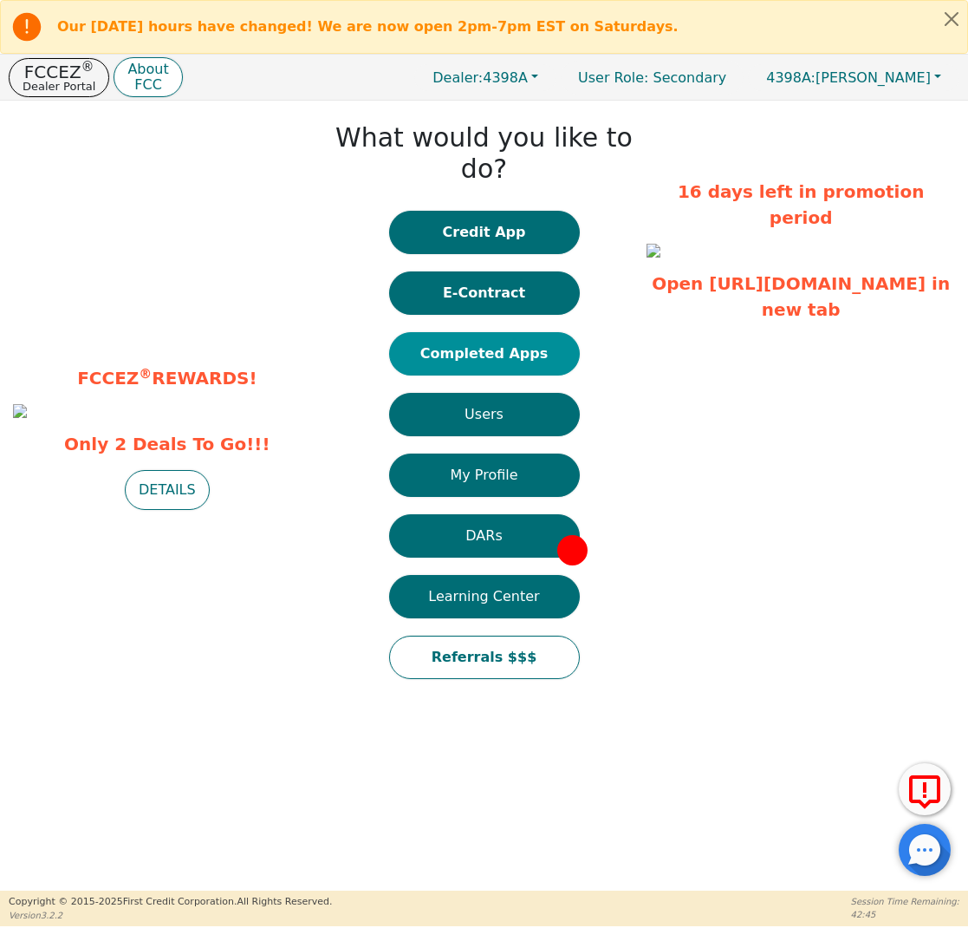
click at [463, 332] on button "Completed Apps" at bounding box center [484, 353] width 191 height 43
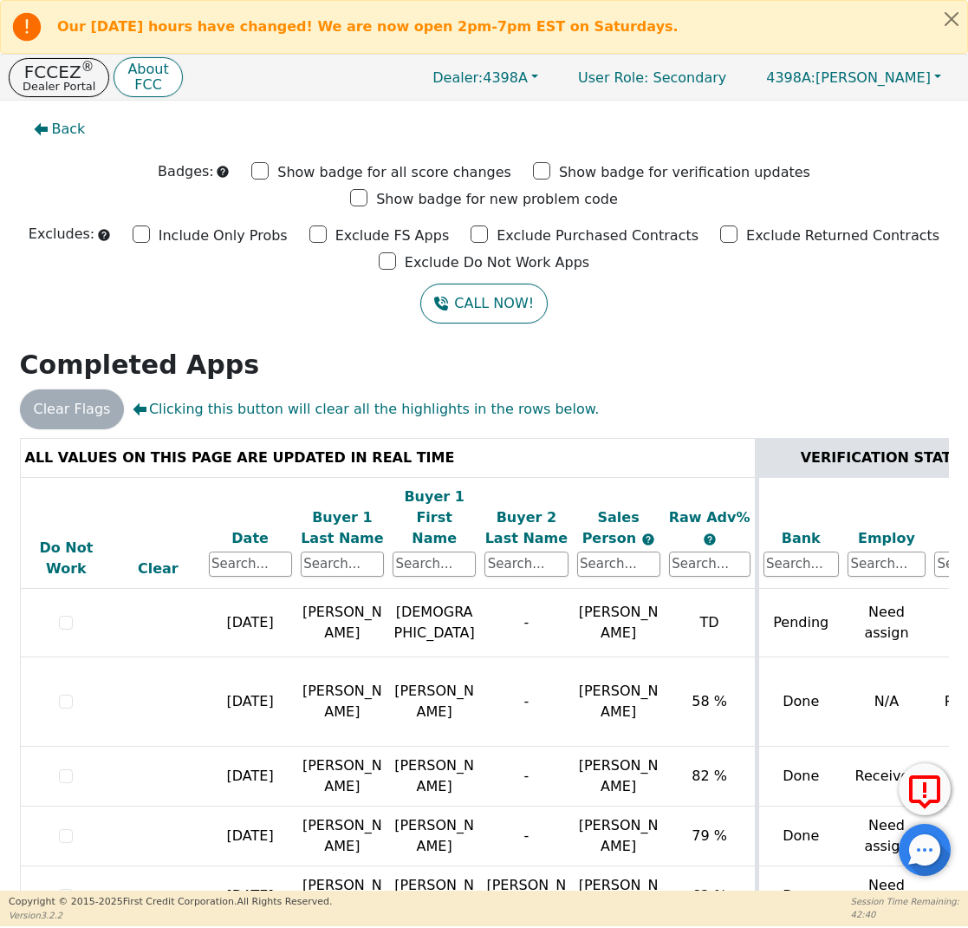
click at [33, 104] on div "Back Badges: Show badge for all score changes Show badge for verification updat…" at bounding box center [484, 496] width 968 height 790
click at [33, 87] on p "Dealer Portal" at bounding box center [59, 86] width 73 height 11
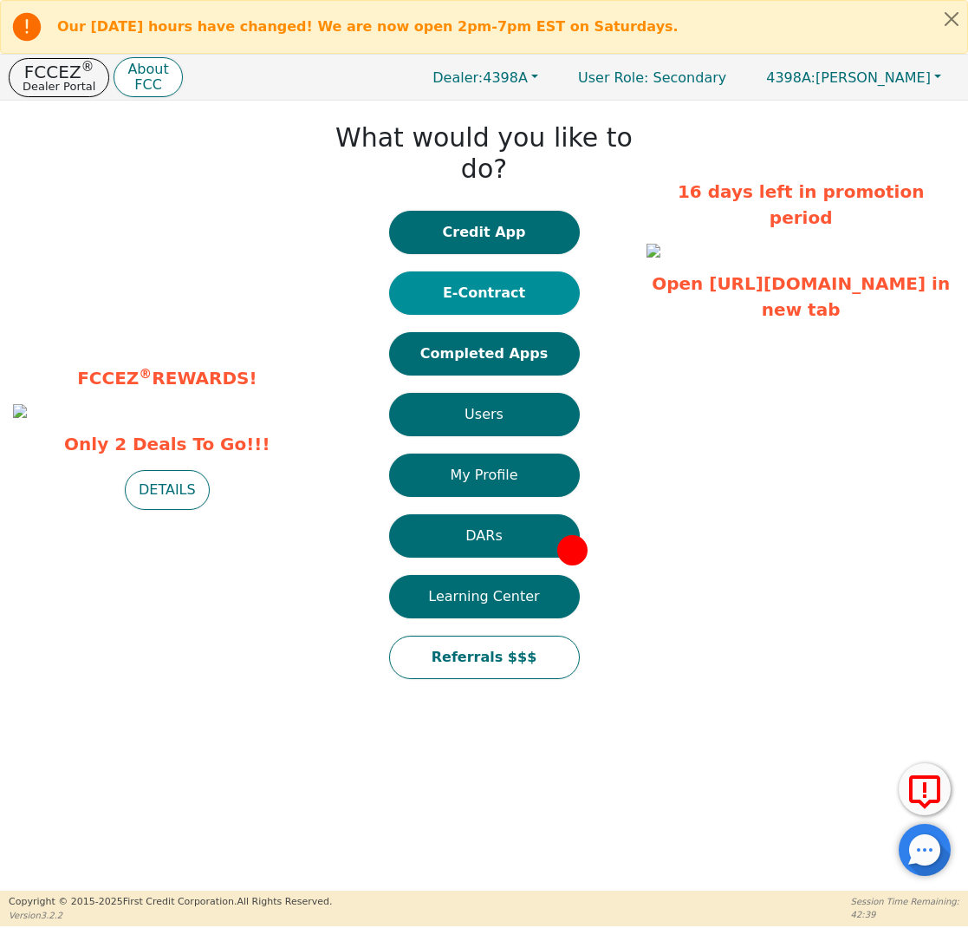
click at [494, 271] on button "E-Contract" at bounding box center [484, 292] width 191 height 43
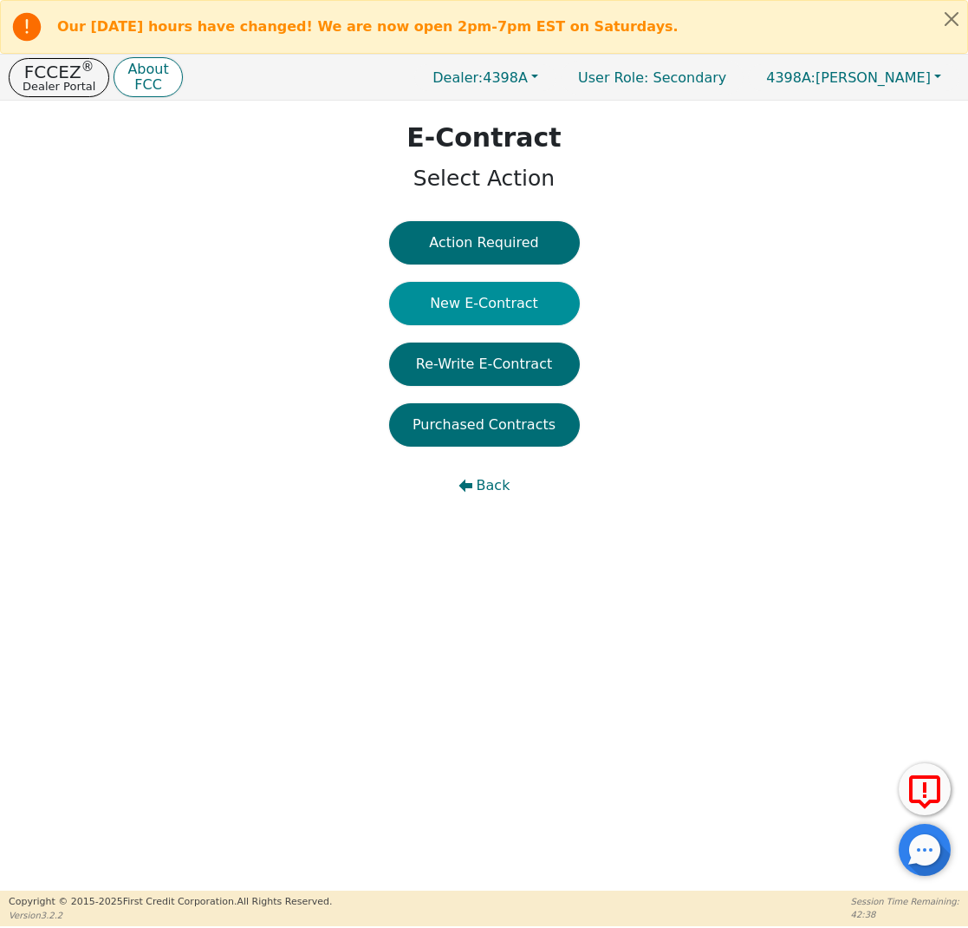
click at [505, 304] on button "New E-Contract" at bounding box center [484, 303] width 191 height 43
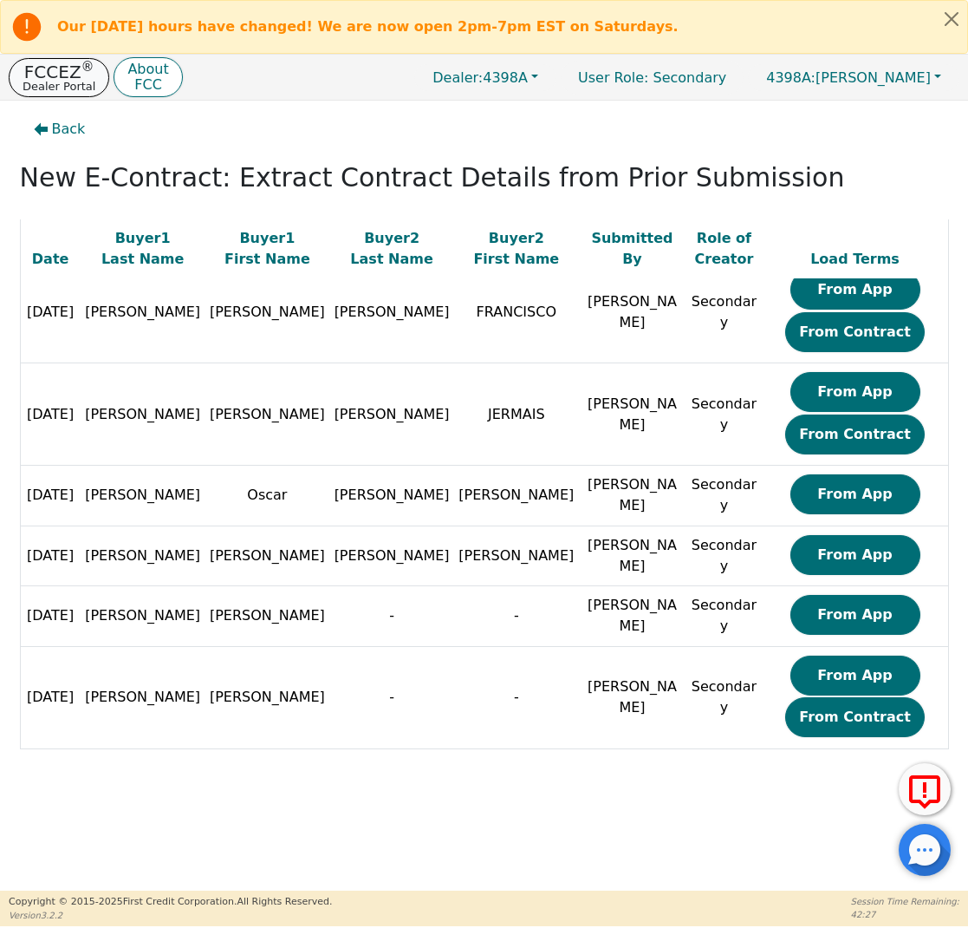
click at [61, 90] on p "Dealer Portal" at bounding box center [59, 86] width 73 height 11
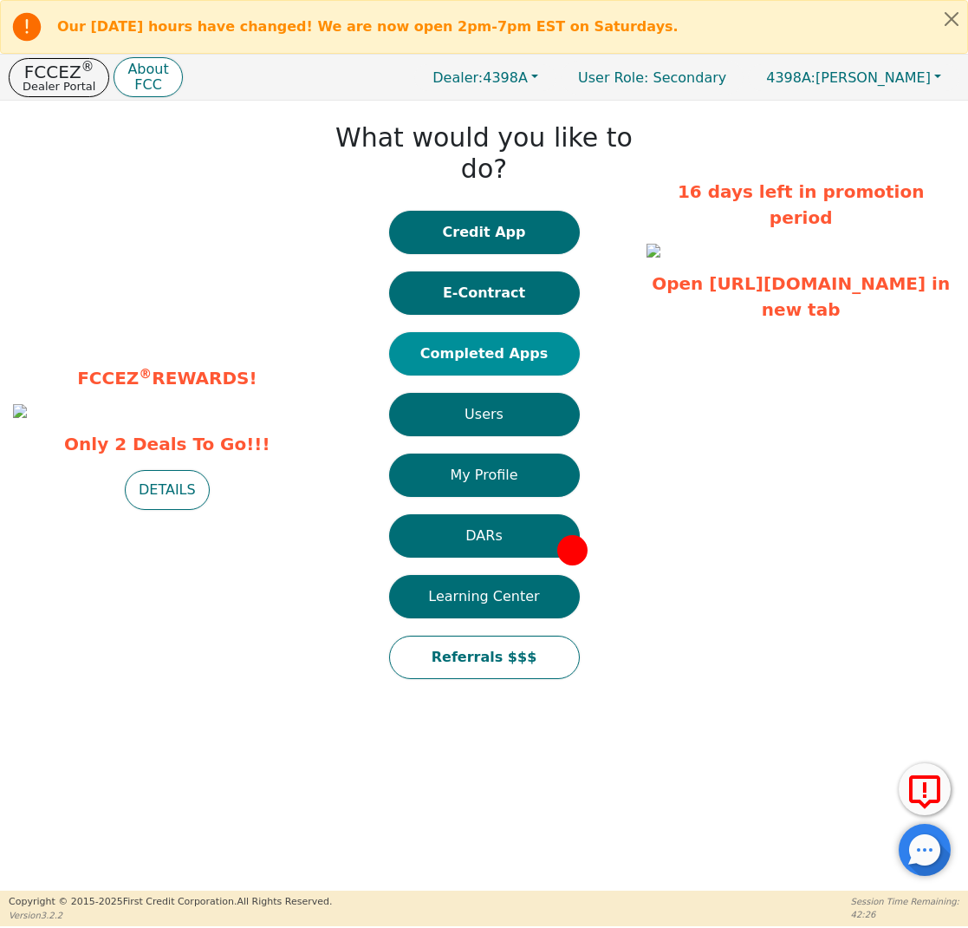
click at [490, 332] on button "Completed Apps" at bounding box center [484, 353] width 191 height 43
